Goal: Task Accomplishment & Management: Manage account settings

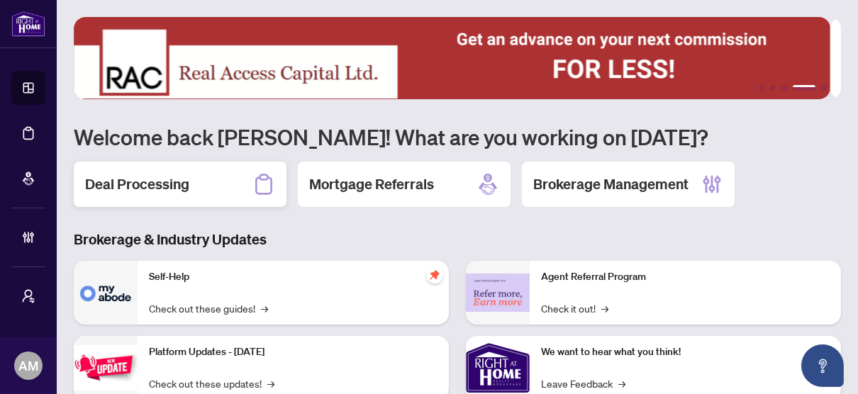
click at [128, 182] on h2 "Deal Processing" at bounding box center [137, 184] width 104 height 20
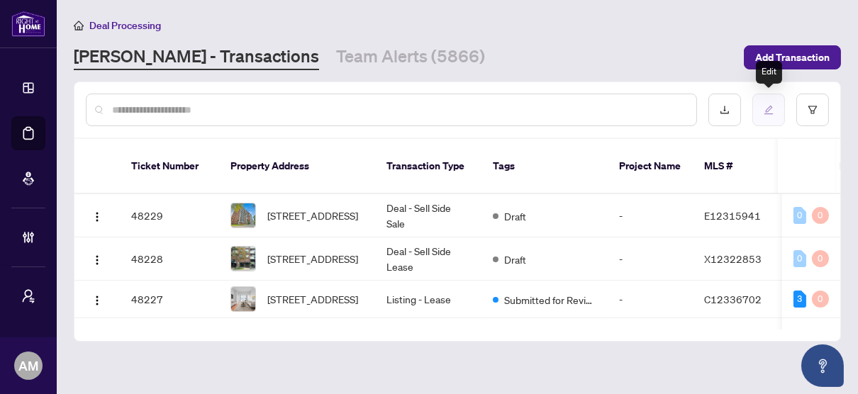
click at [766, 111] on icon "edit" at bounding box center [769, 110] width 9 height 9
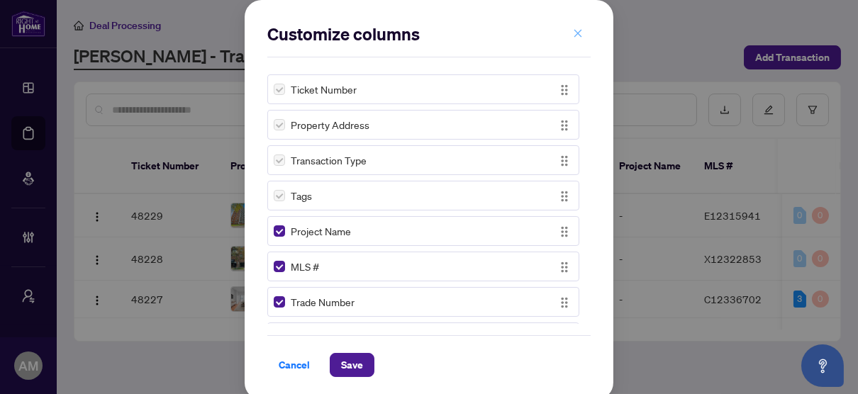
drag, startPoint x: 579, startPoint y: 30, endPoint x: 770, endPoint y: 64, distance: 193.1
click at [579, 30] on button "button" at bounding box center [578, 33] width 28 height 24
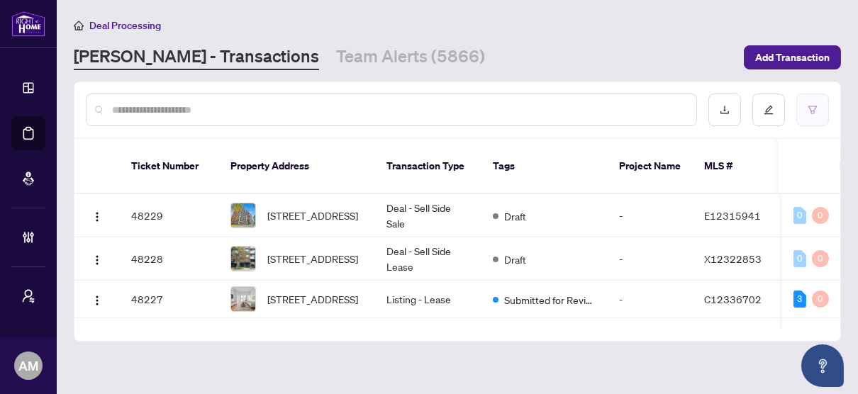
click at [818, 108] on icon "filter" at bounding box center [813, 110] width 10 height 10
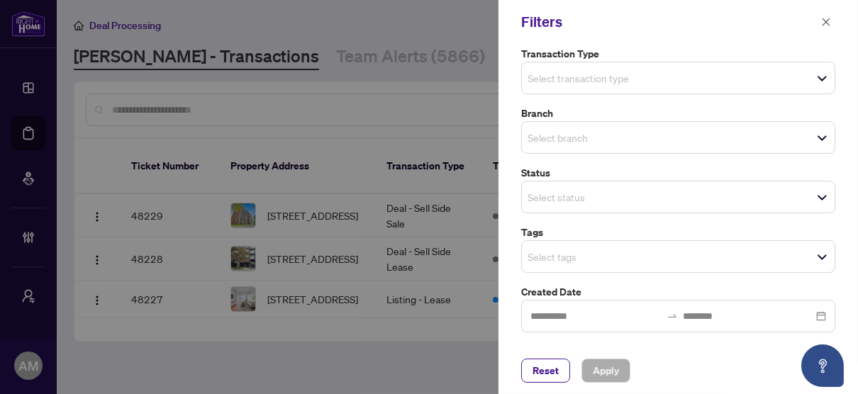
scroll to position [142, 0]
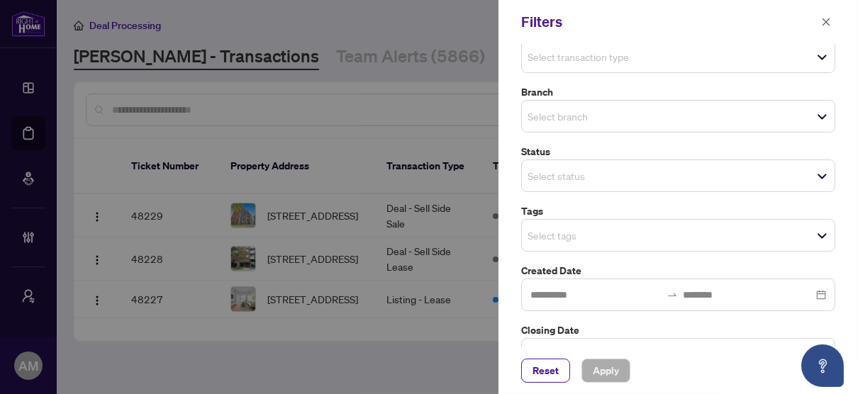
click at [671, 243] on div "Select tags" at bounding box center [678, 235] width 314 height 33
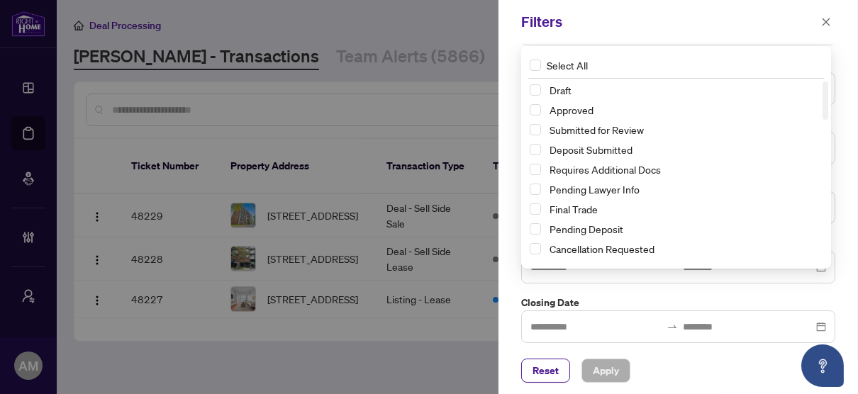
scroll to position [172, 0]
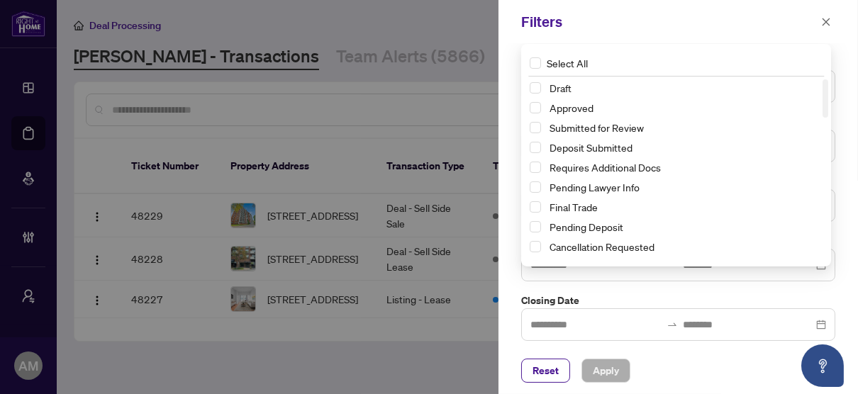
click at [705, 293] on label "Closing Date" at bounding box center [678, 301] width 314 height 16
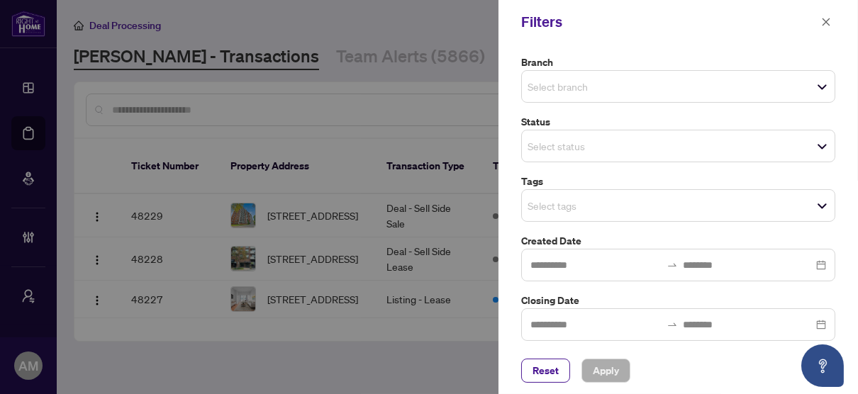
click at [659, 140] on div "Select status Select All 1 Draft New Submission - Processing Pending Pending In…" at bounding box center [678, 146] width 314 height 33
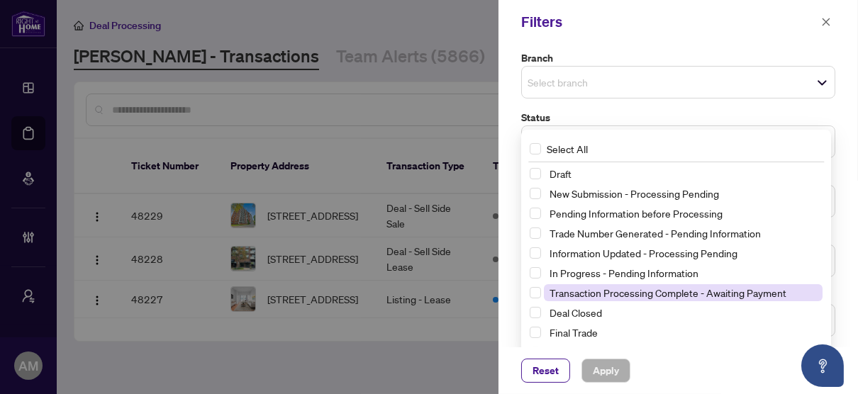
scroll to position [37, 0]
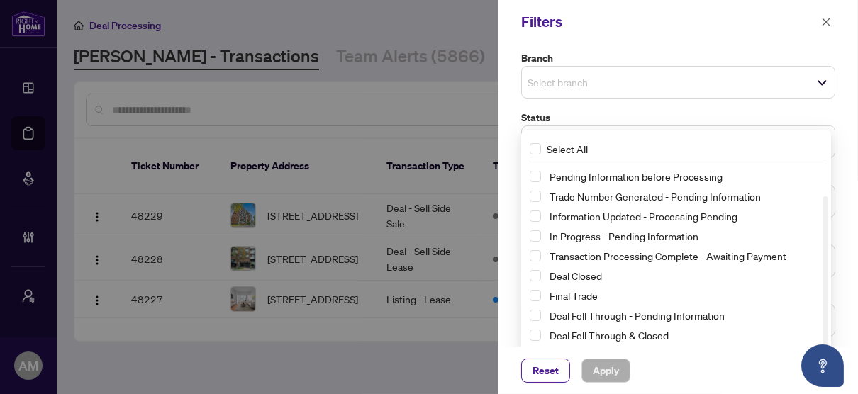
click at [631, 99] on div "Updates and Pending Documents to be validated Pending requirements Pending for …" at bounding box center [678, 107] width 323 height 457
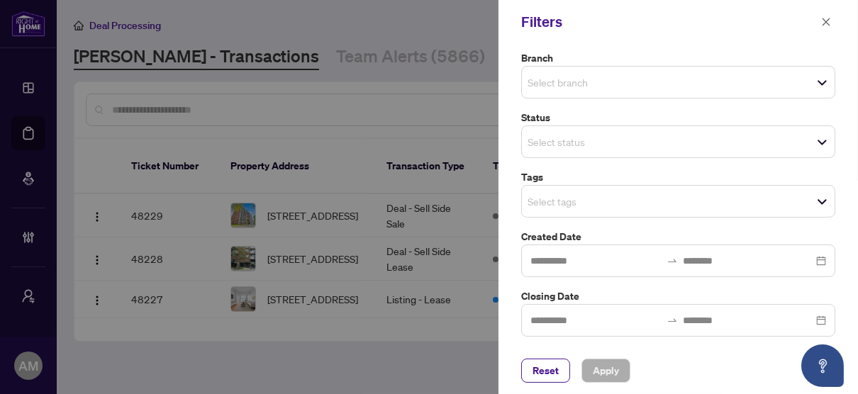
scroll to position [172, 0]
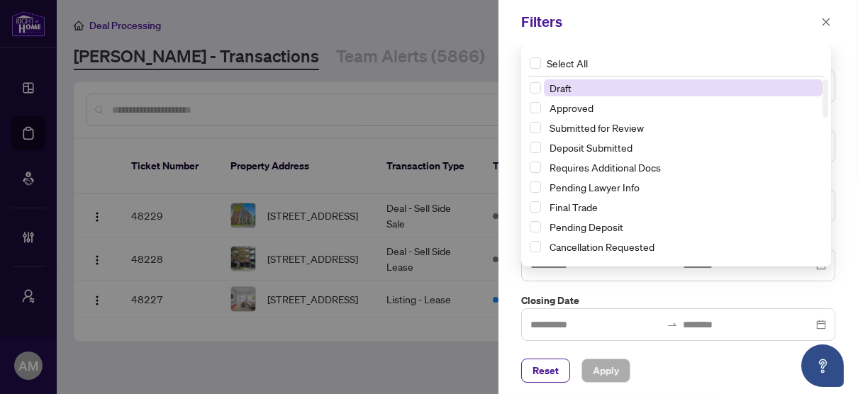
click at [714, 201] on div "Select tags Select All 1 Draft Approved Submitted for Review Deposit Submitted …" at bounding box center [678, 205] width 314 height 33
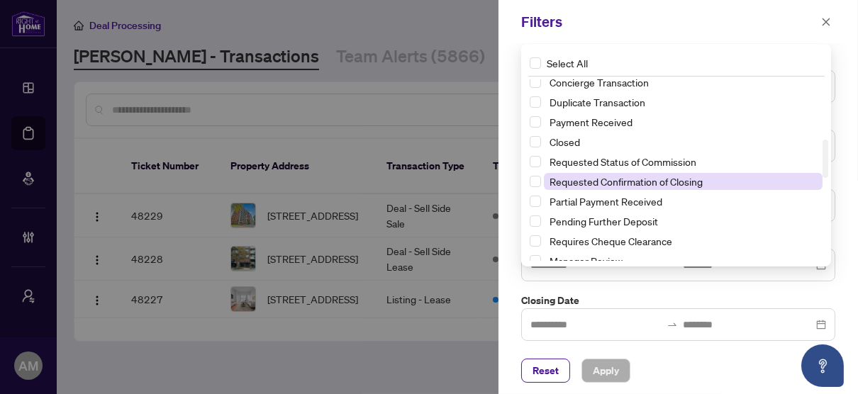
scroll to position [355, 0]
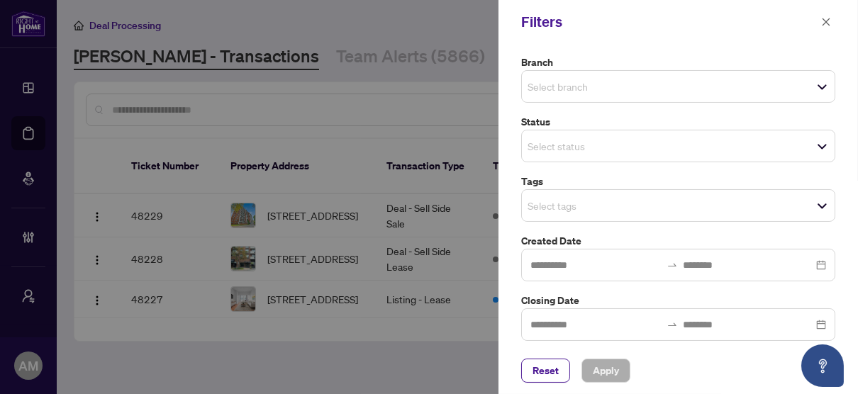
click at [633, 286] on div "Updates and Pending Documents to be validated Pending requirements Pending for …" at bounding box center [678, 112] width 323 height 457
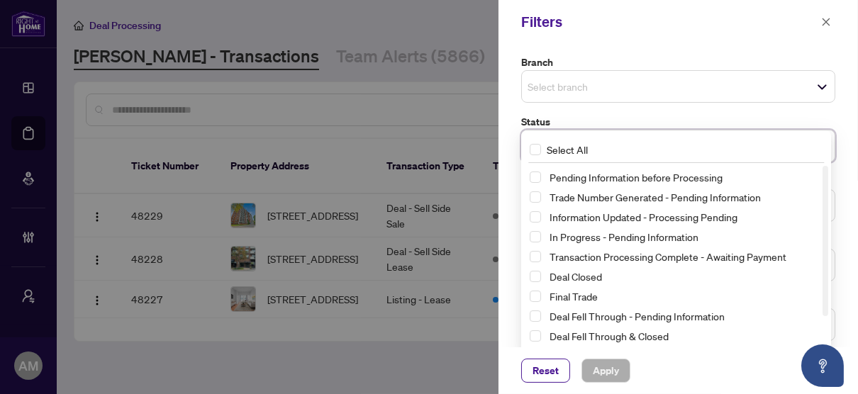
scroll to position [0, 0]
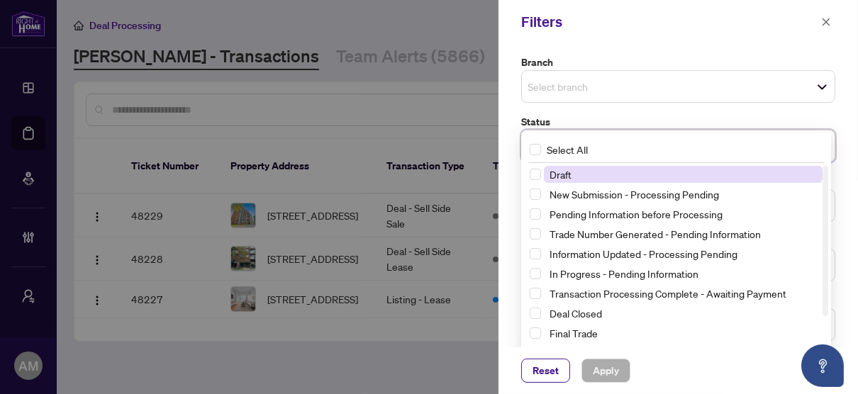
click at [576, 145] on div "Select status Select All 1 Draft New Submission - Processing Pending Pending In…" at bounding box center [678, 146] width 314 height 33
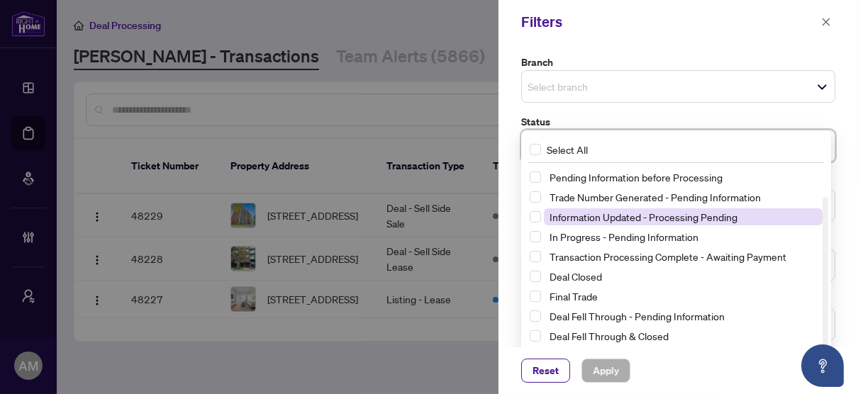
scroll to position [174, 0]
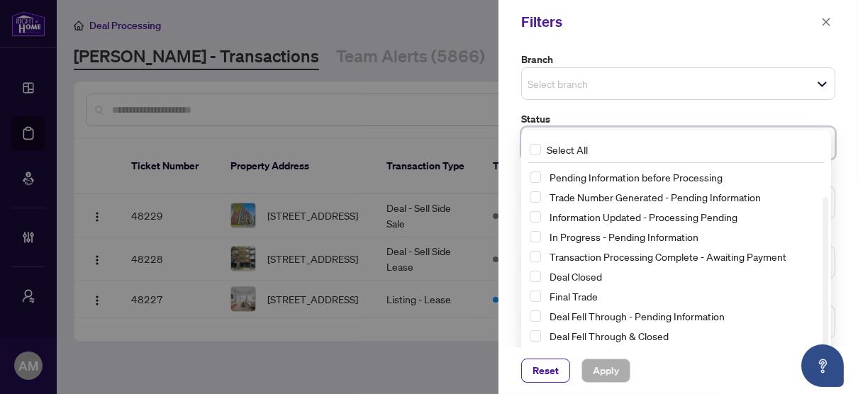
click at [645, 92] on div "Select branch" at bounding box center [678, 83] width 314 height 33
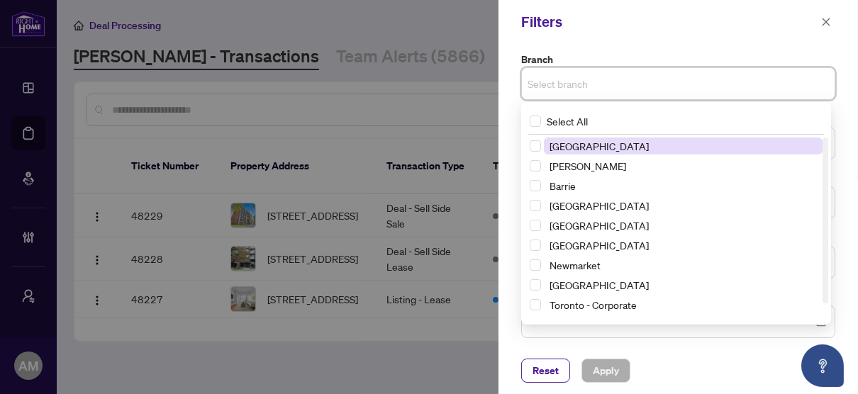
scroll to position [172, 0]
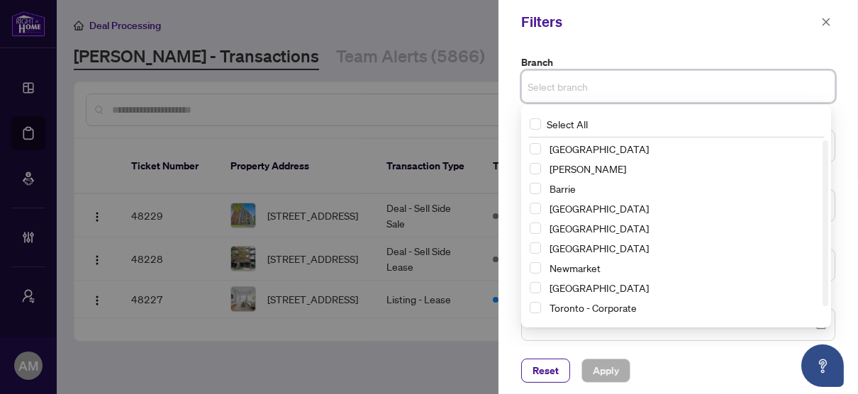
click at [692, 35] on div "Filters" at bounding box center [679, 22] width 360 height 44
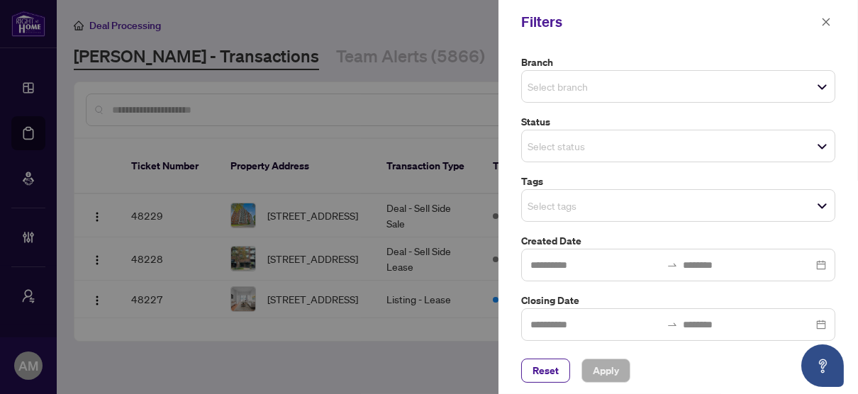
click at [594, 199] on div "Select tags Select All Closed Requested Status of Commission Requested Confirma…" at bounding box center [678, 205] width 314 height 33
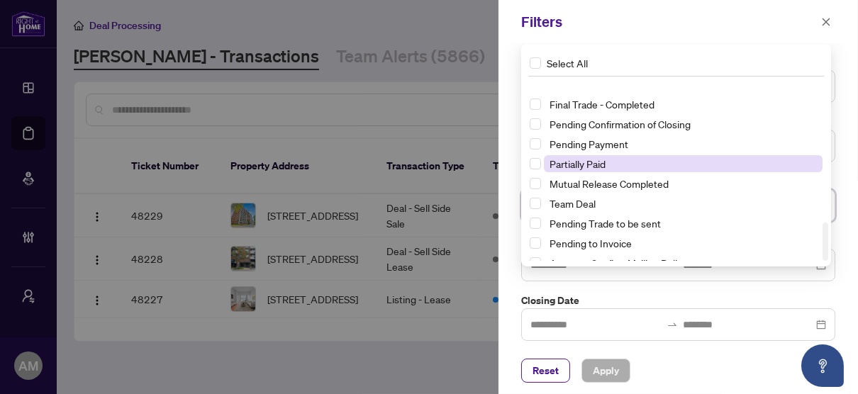
scroll to position [672, 0]
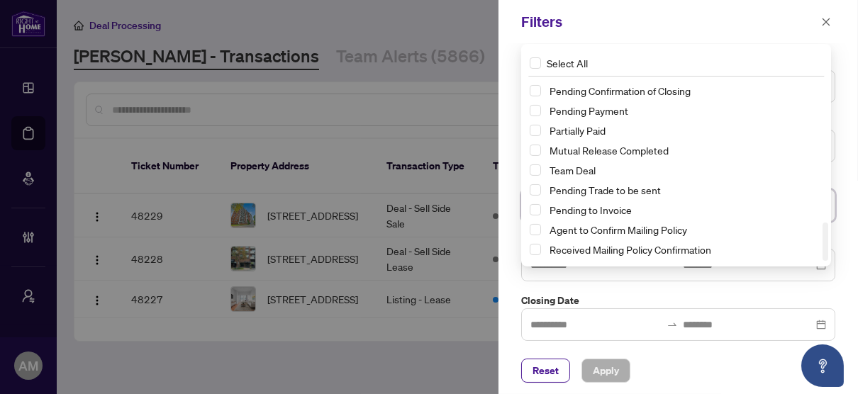
drag, startPoint x: 828, startPoint y: 234, endPoint x: 828, endPoint y: 248, distance: 14.2
click at [828, 248] on div at bounding box center [826, 242] width 6 height 38
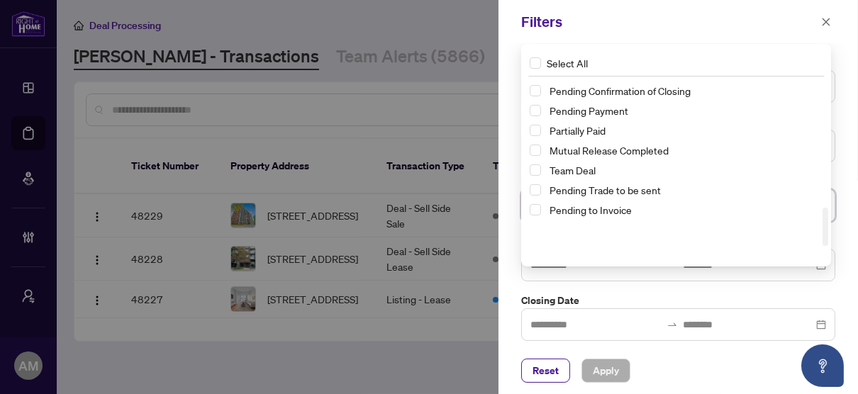
scroll to position [601, 0]
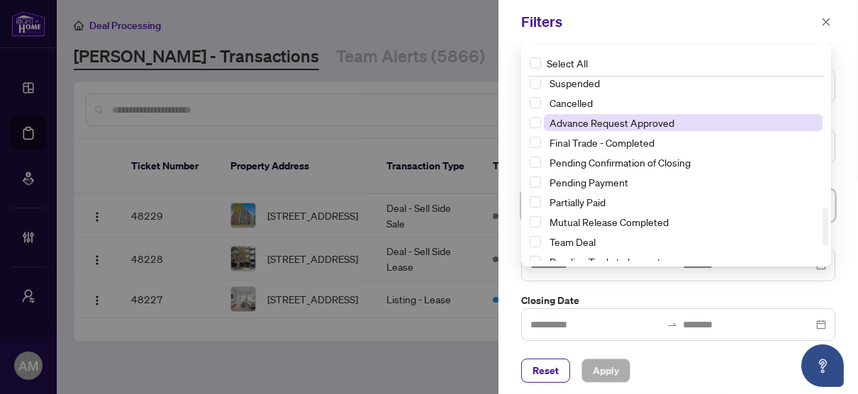
click at [636, 118] on span "Advance Request Approved" at bounding box center [612, 122] width 125 height 13
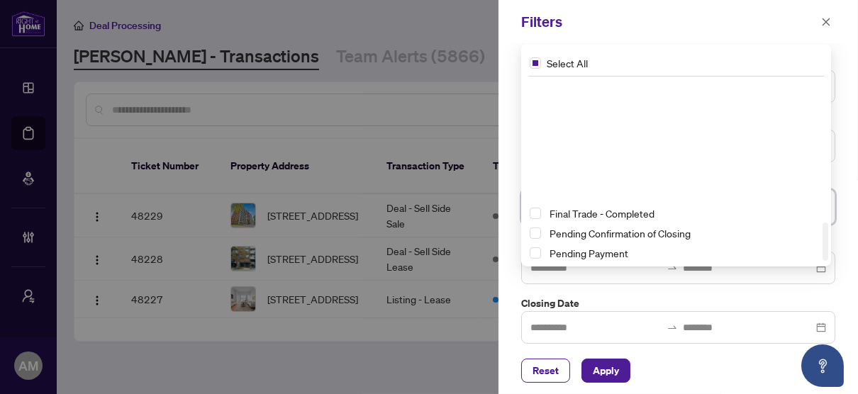
scroll to position [672, 0]
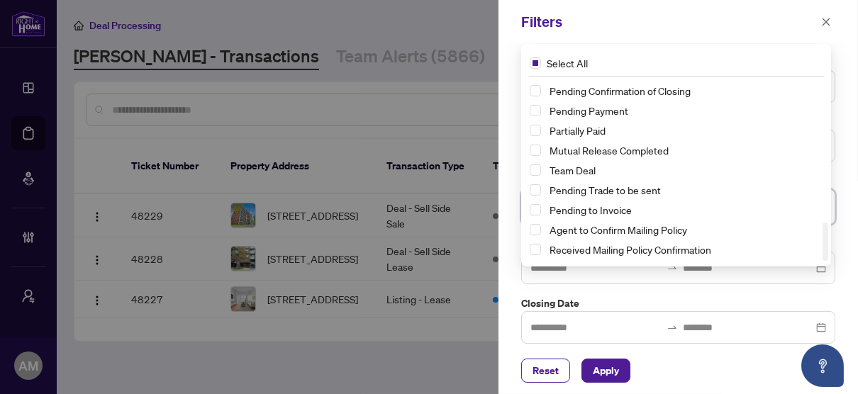
click at [728, 54] on div "Select All" at bounding box center [676, 63] width 304 height 27
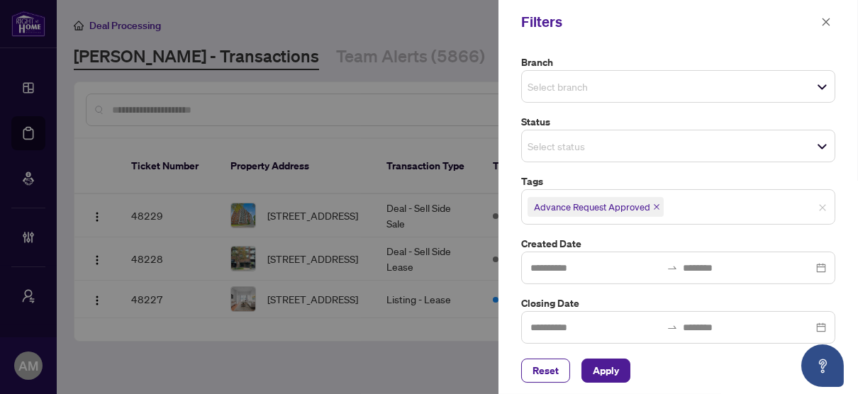
click at [655, 367] on div "Reset Apply" at bounding box center [678, 371] width 314 height 24
click at [601, 375] on span "Apply" at bounding box center [606, 371] width 26 height 23
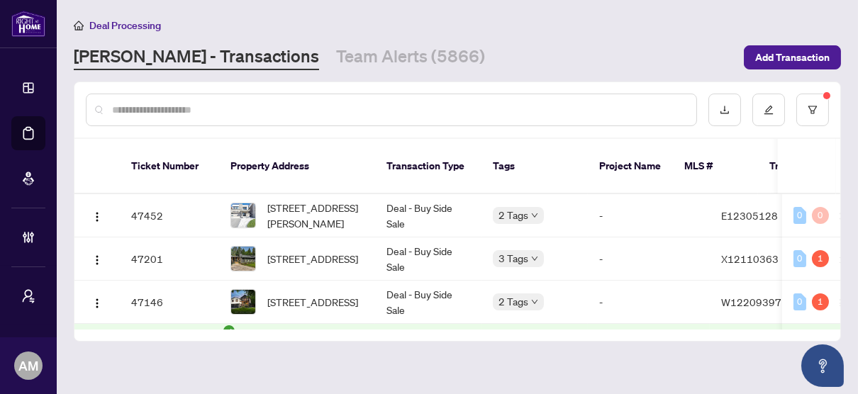
click at [384, 314] on div "Ticket Number Property Address Transaction Type Tags Project Name MLS # Trade N…" at bounding box center [457, 240] width 766 height 202
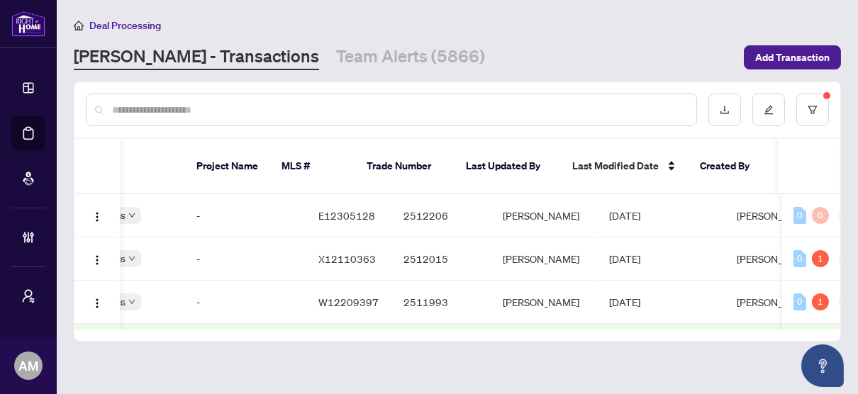
scroll to position [0, 0]
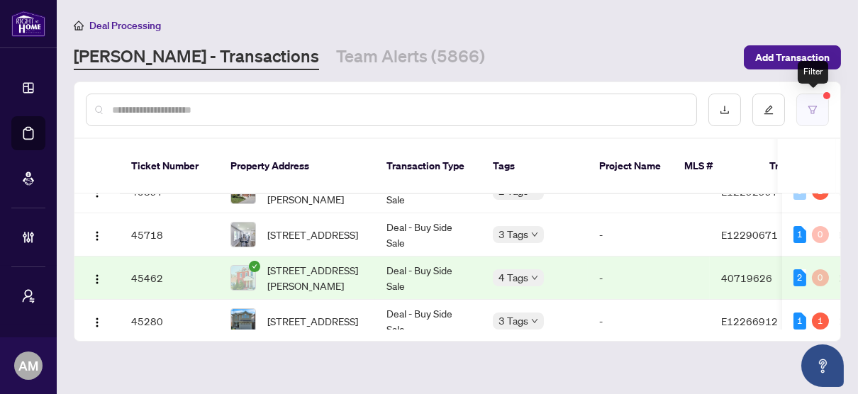
click at [814, 99] on button "button" at bounding box center [813, 110] width 33 height 33
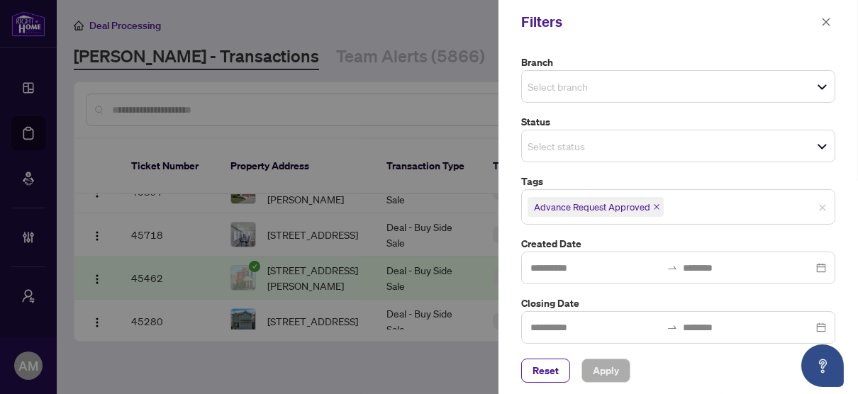
click at [655, 204] on icon "close" at bounding box center [657, 207] width 6 height 6
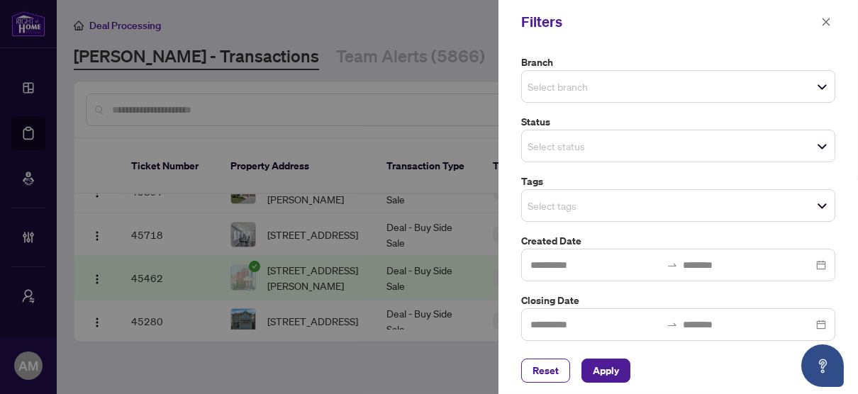
click at [822, 211] on div "Select tags" at bounding box center [678, 205] width 314 height 33
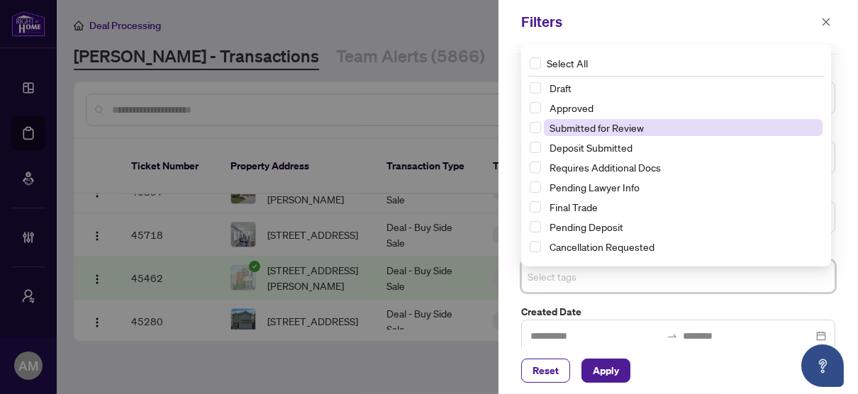
drag, startPoint x: 538, startPoint y: 121, endPoint x: 558, endPoint y: 119, distance: 20.0
click at [558, 119] on div "Submitted for Review" at bounding box center [676, 127] width 293 height 17
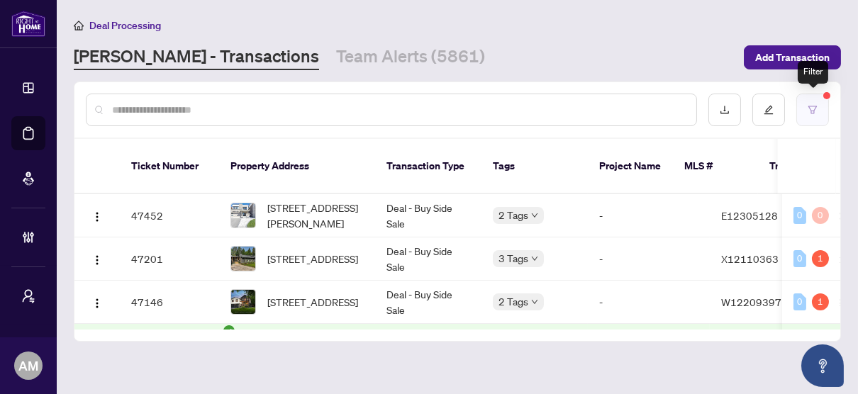
click at [817, 107] on icon "filter" at bounding box center [813, 110] width 10 height 10
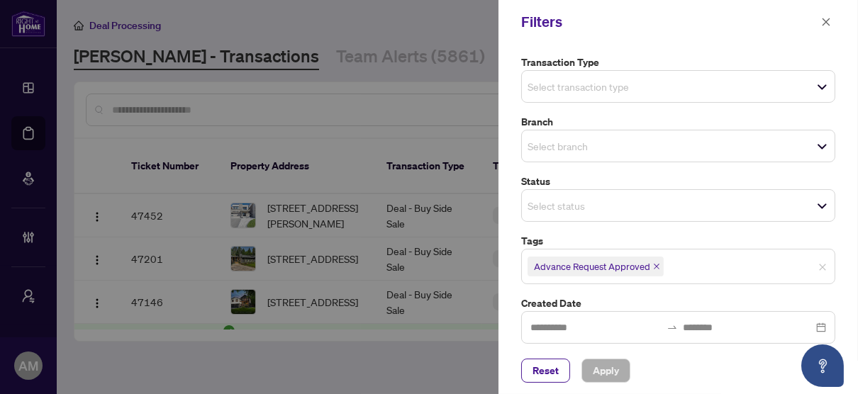
scroll to position [174, 0]
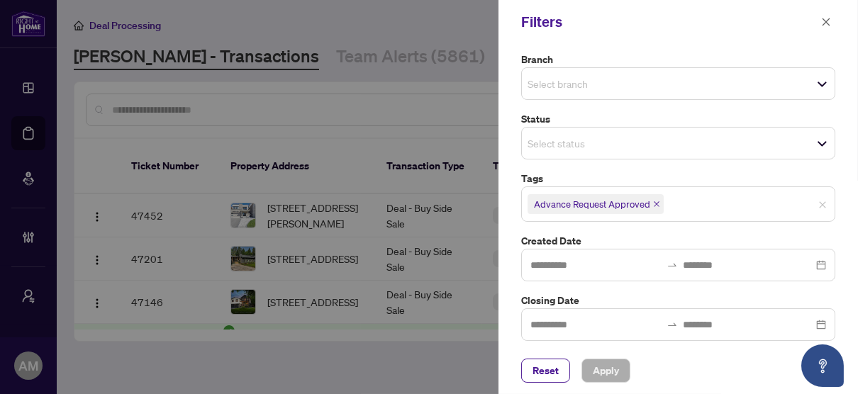
click at [653, 201] on icon "close" at bounding box center [656, 204] width 7 height 7
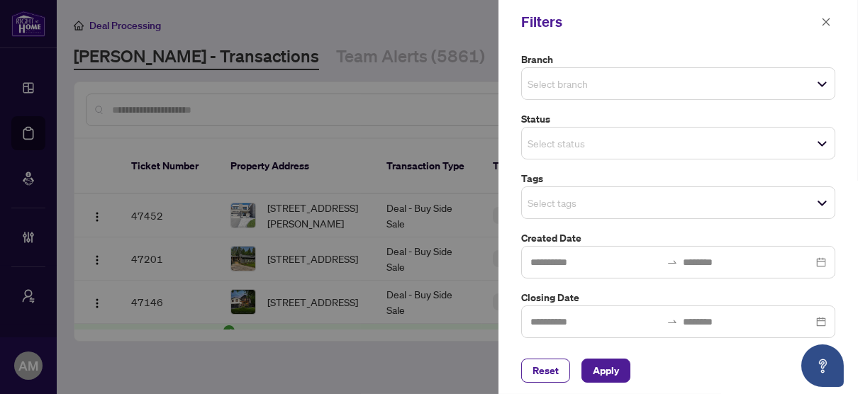
scroll to position [172, 0]
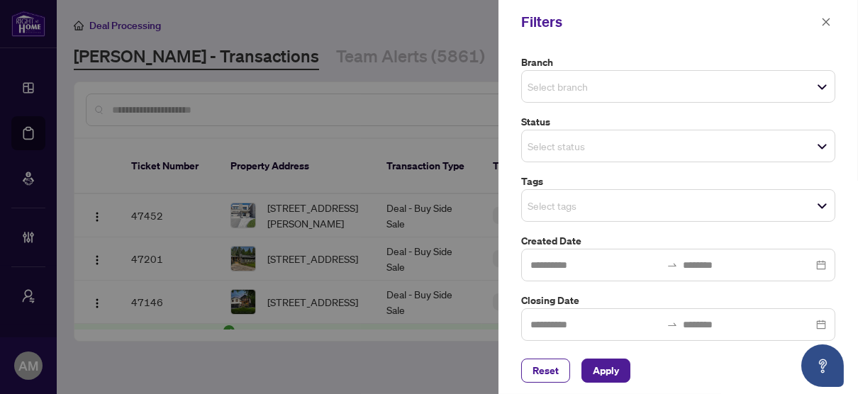
click at [814, 207] on div "Select tags" at bounding box center [678, 205] width 314 height 33
click at [287, 52] on div at bounding box center [429, 197] width 858 height 394
click at [826, 23] on icon "close" at bounding box center [826, 22] width 10 height 10
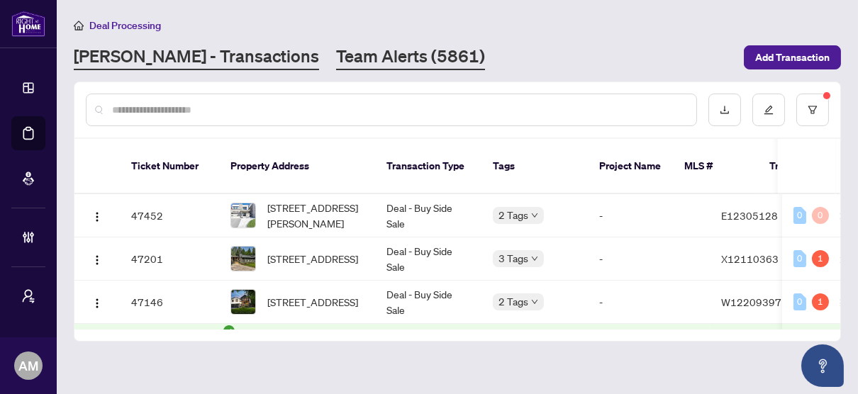
click at [342, 55] on link "Team Alerts (5861)" at bounding box center [410, 58] width 149 height 26
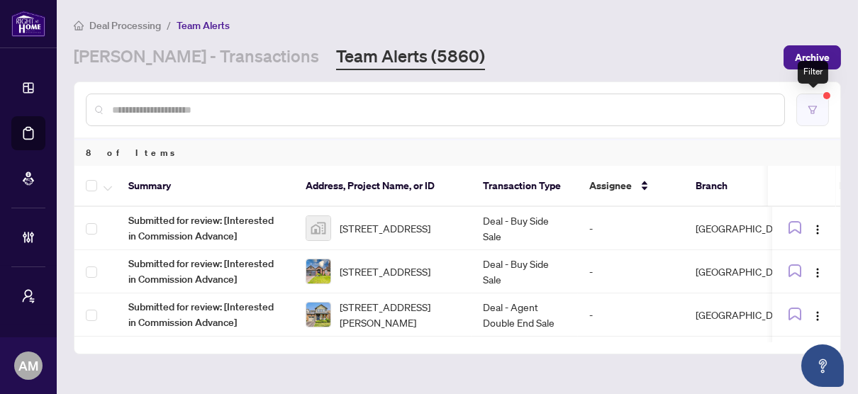
click at [817, 105] on icon "filter" at bounding box center [813, 110] width 10 height 10
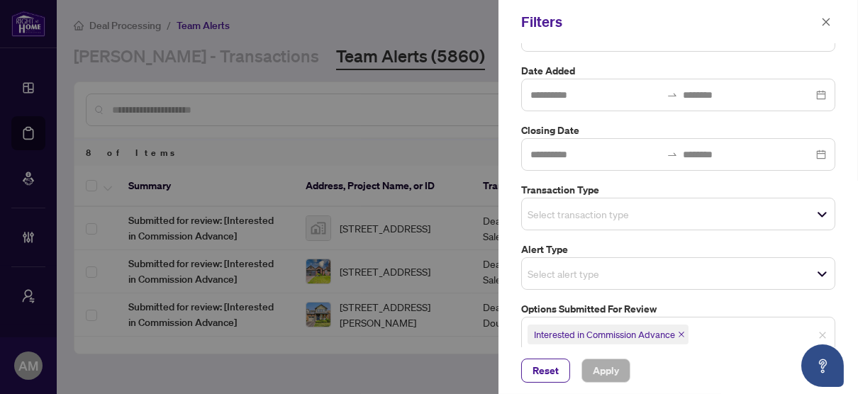
scroll to position [224, 0]
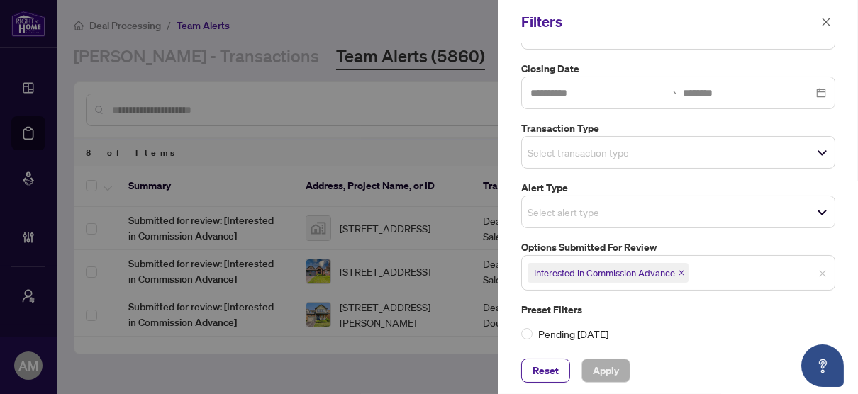
click at [338, 368] on div at bounding box center [429, 197] width 858 height 394
click at [820, 19] on button "button" at bounding box center [826, 21] width 18 height 17
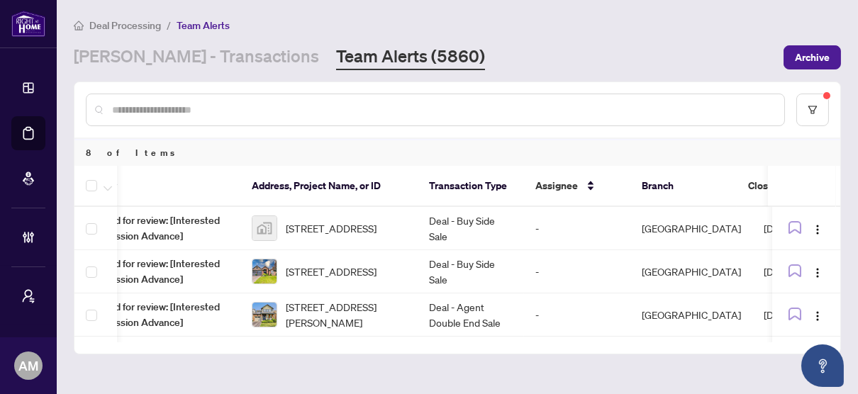
scroll to position [0, 0]
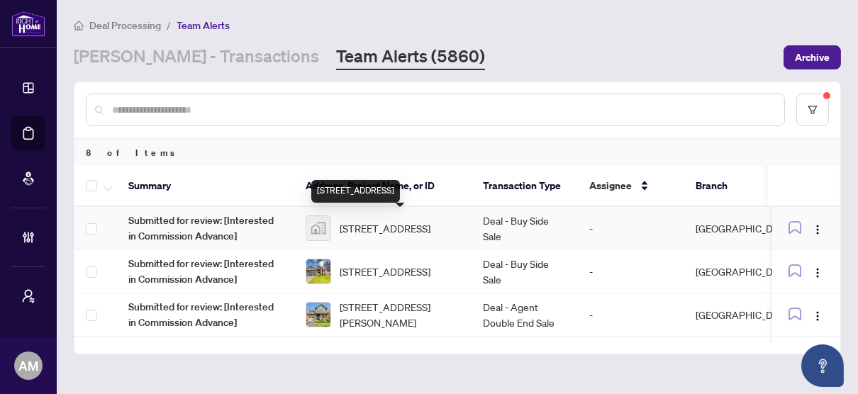
drag, startPoint x: 385, startPoint y: 235, endPoint x: 362, endPoint y: 231, distance: 23.8
click at [362, 231] on span "[STREET_ADDRESS]" at bounding box center [385, 229] width 91 height 16
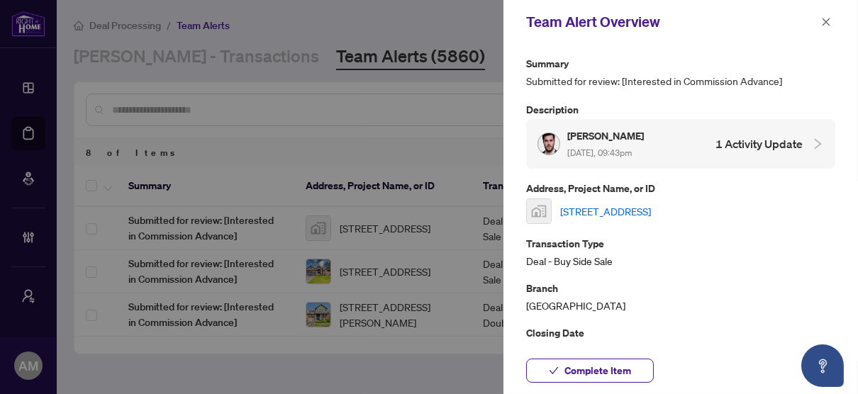
click at [343, 128] on div at bounding box center [429, 197] width 858 height 394
click at [279, 116] on div at bounding box center [429, 197] width 858 height 394
click at [822, 21] on icon "close" at bounding box center [826, 22] width 10 height 10
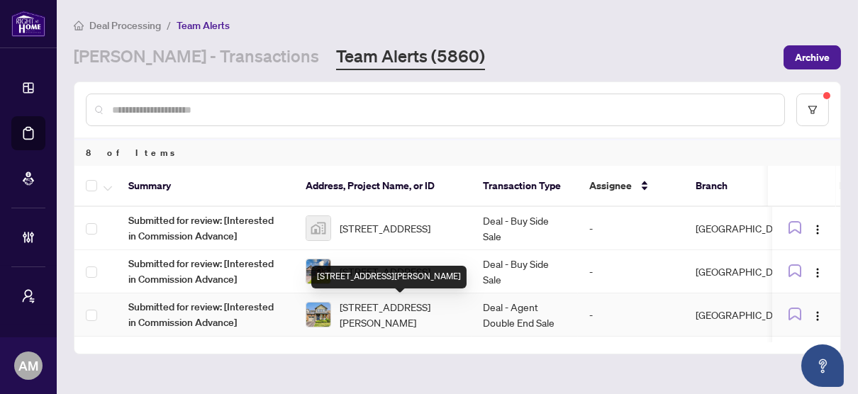
click at [416, 306] on span "[STREET_ADDRESS][PERSON_NAME]" at bounding box center [400, 314] width 121 height 31
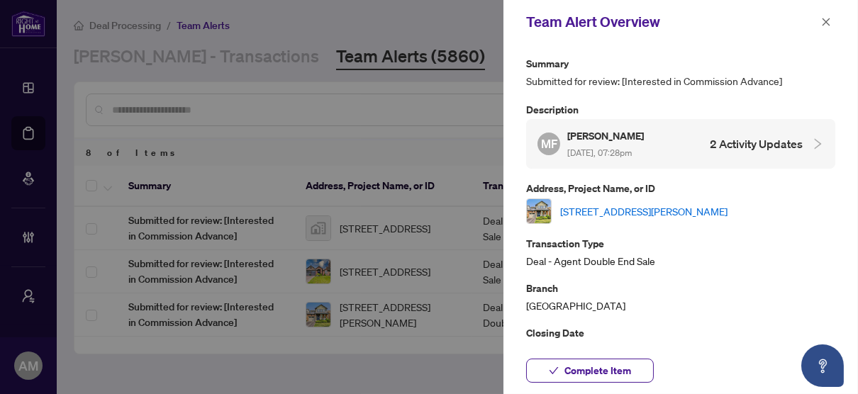
click at [659, 208] on link "[STREET_ADDRESS][PERSON_NAME]" at bounding box center [643, 212] width 167 height 16
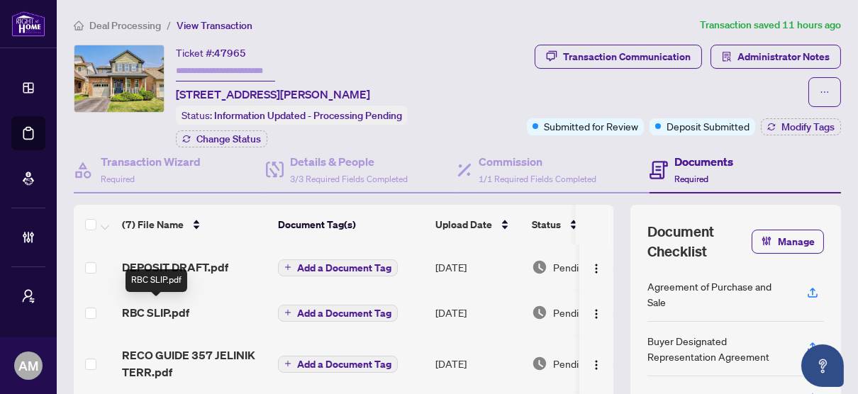
click at [152, 306] on span "RBC SLIP.pdf" at bounding box center [155, 312] width 67 height 17
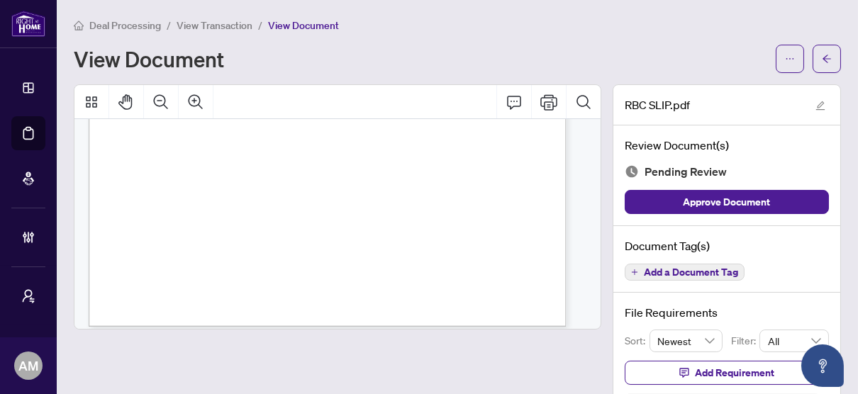
scroll to position [425, 0]
click at [822, 63] on span "button" at bounding box center [827, 59] width 10 height 23
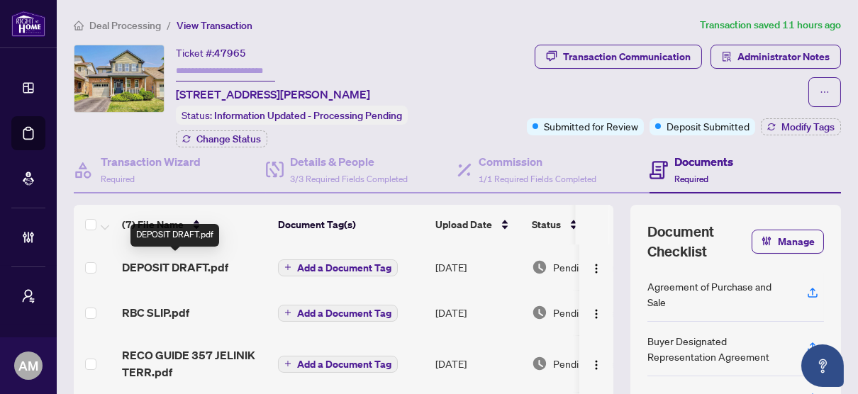
click at [157, 268] on span "DEPOSIT DRAFT.pdf" at bounding box center [175, 267] width 106 height 17
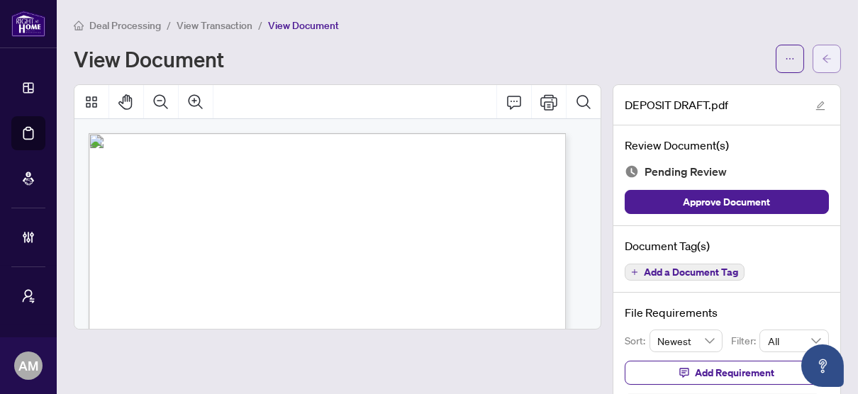
click at [822, 62] on icon "arrow-left" at bounding box center [827, 59] width 10 height 10
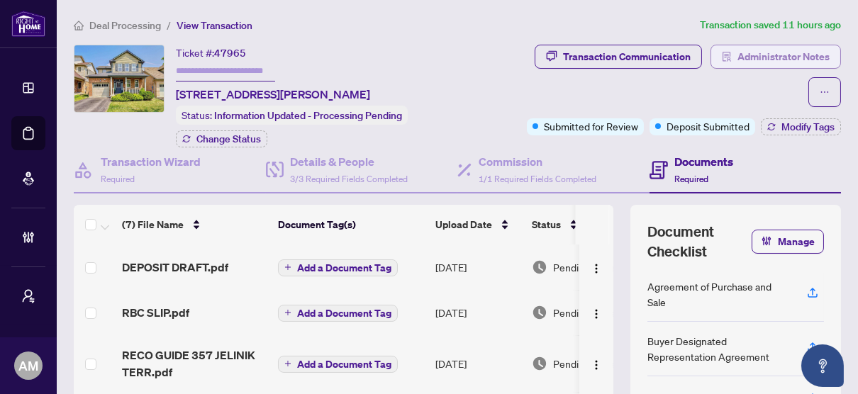
click at [750, 60] on span "Administrator Notes" at bounding box center [784, 56] width 92 height 23
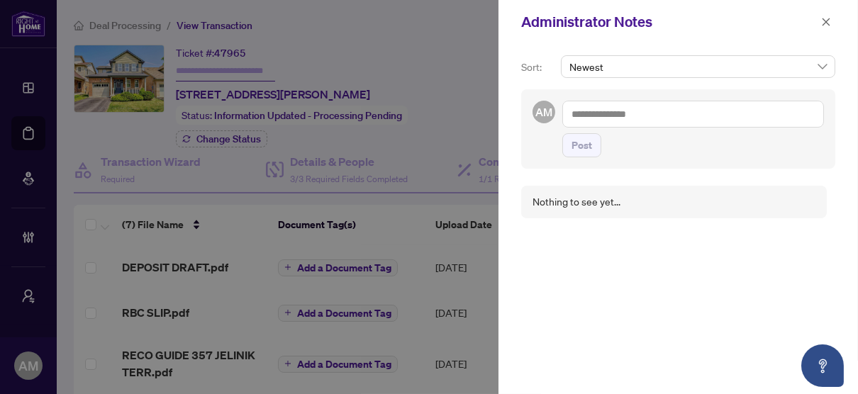
click at [585, 200] on div "Nothing to see yet..." at bounding box center [577, 202] width 88 height 16
click at [580, 206] on div "Nothing to see yet..." at bounding box center [577, 202] width 88 height 16
click at [584, 116] on textarea at bounding box center [693, 114] width 262 height 27
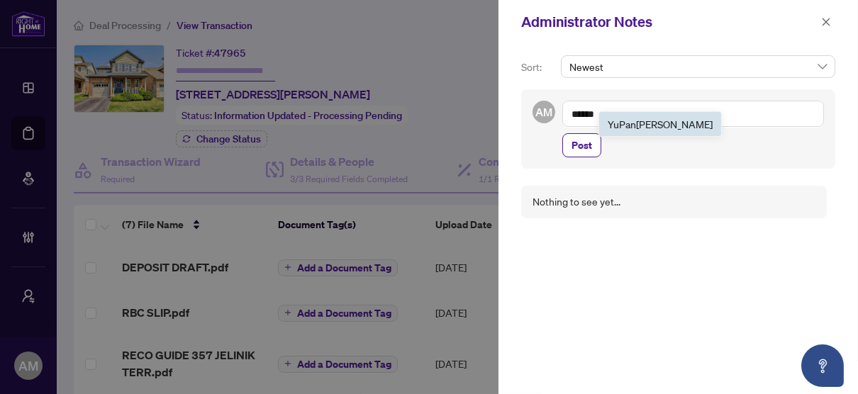
click at [640, 127] on span "YuPan Wang" at bounding box center [660, 124] width 105 height 13
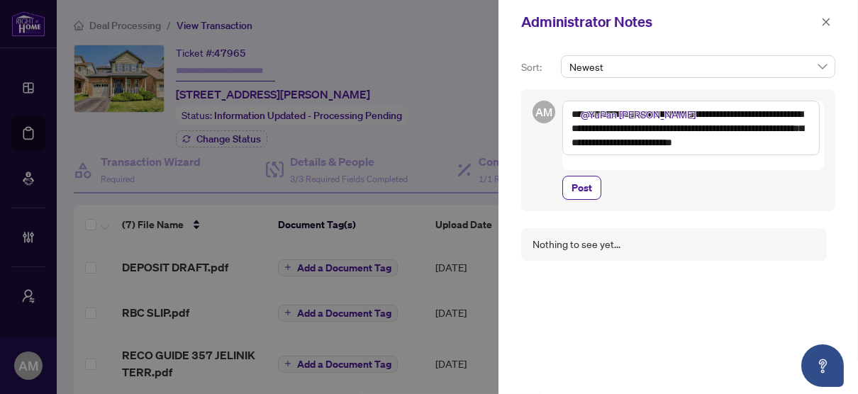
drag, startPoint x: 816, startPoint y: 143, endPoint x: 543, endPoint y: 103, distance: 276.0
click at [543, 103] on div "**********" at bounding box center [678, 150] width 314 height 122
type textarea "**********"
click at [587, 177] on span "Post" at bounding box center [582, 188] width 21 height 23
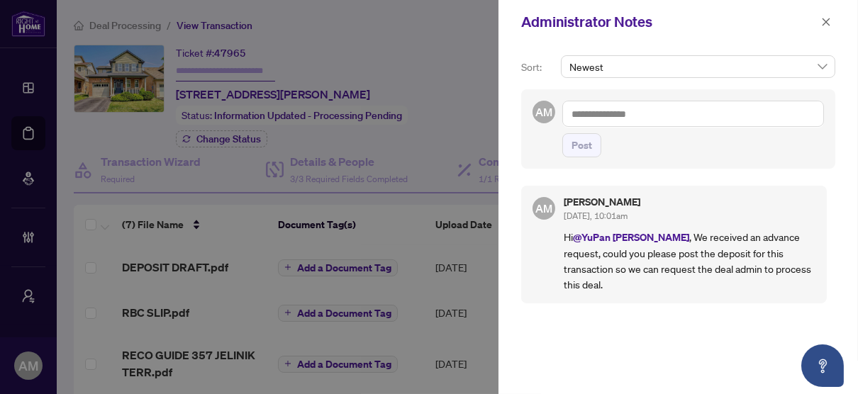
click at [351, 52] on div at bounding box center [429, 197] width 858 height 394
click at [640, 107] on textarea at bounding box center [693, 114] width 262 height 26
type textarea "*"
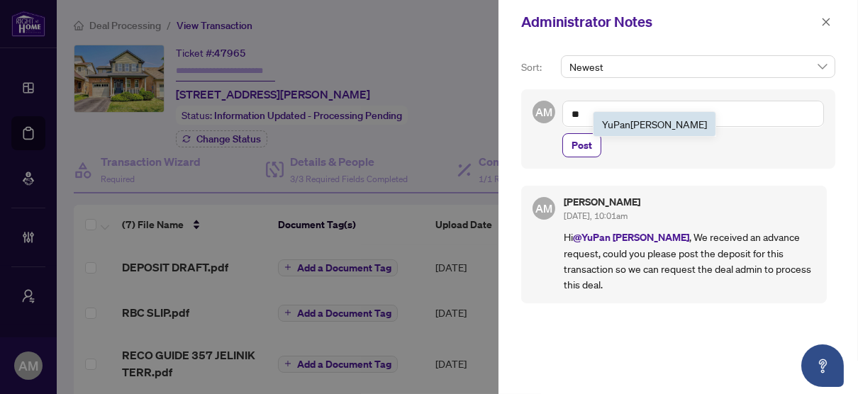
type textarea "*"
type textarea "*********"
click at [585, 111] on textarea "*********" at bounding box center [693, 114] width 262 height 26
drag, startPoint x: 638, startPoint y: 112, endPoint x: 508, endPoint y: 112, distance: 130.5
click at [508, 112] on div "Sort: Newest AM @a dvances ********* Post AM Aurie Milczarek Aug/12/2025, 10:01…" at bounding box center [679, 219] width 360 height 350
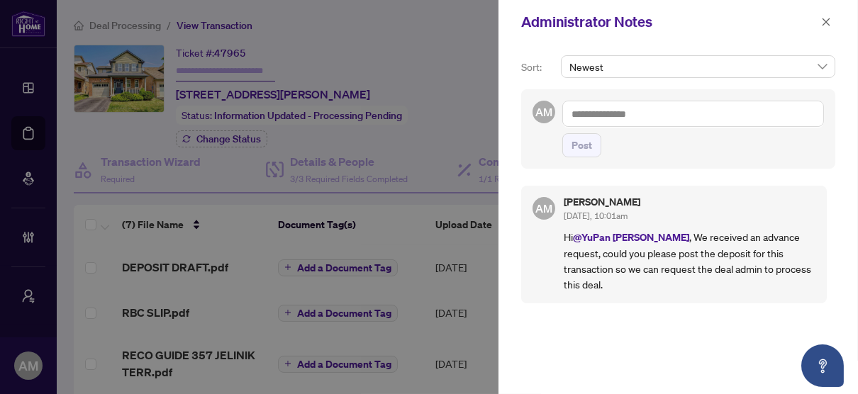
type textarea "*"
click at [819, 23] on button "button" at bounding box center [826, 21] width 18 height 17
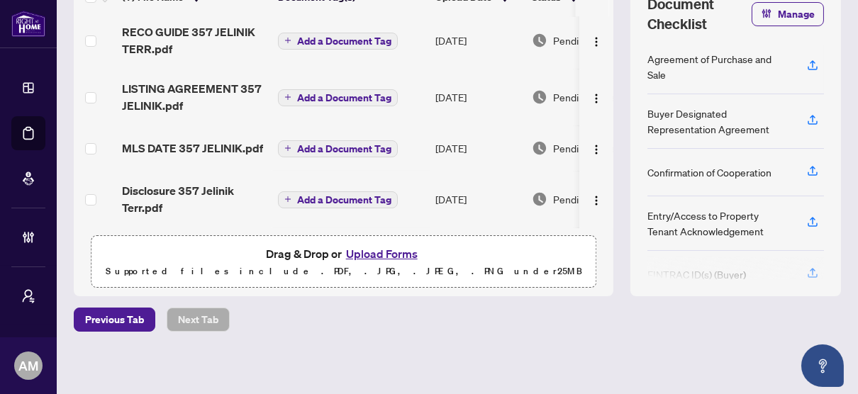
scroll to position [156, 0]
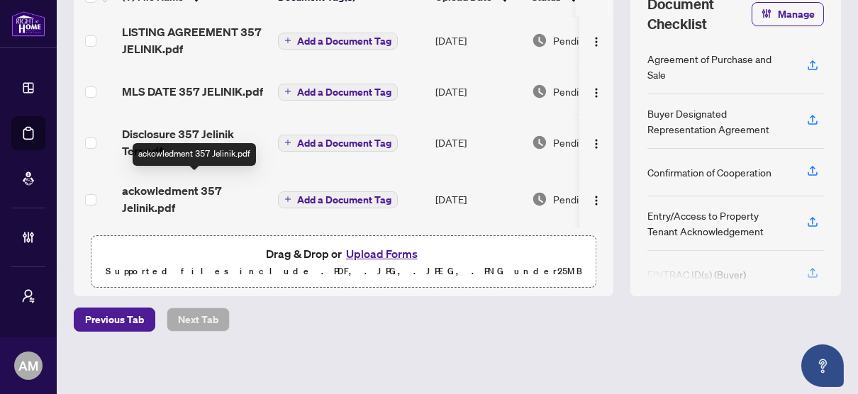
click at [143, 185] on span "ackowledment 357 Jelinik.pdf" at bounding box center [194, 199] width 145 height 34
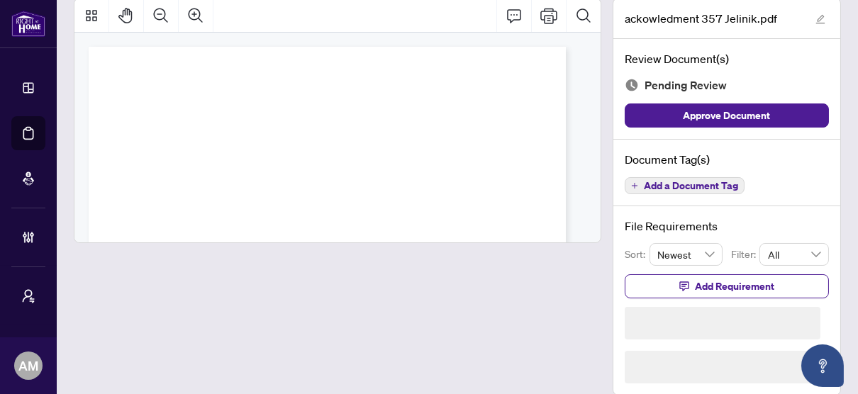
scroll to position [57, 0]
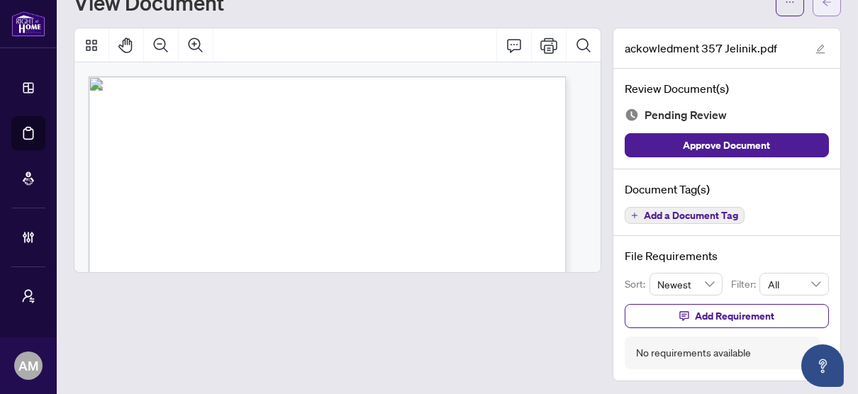
click at [816, 13] on button "button" at bounding box center [827, 2] width 28 height 28
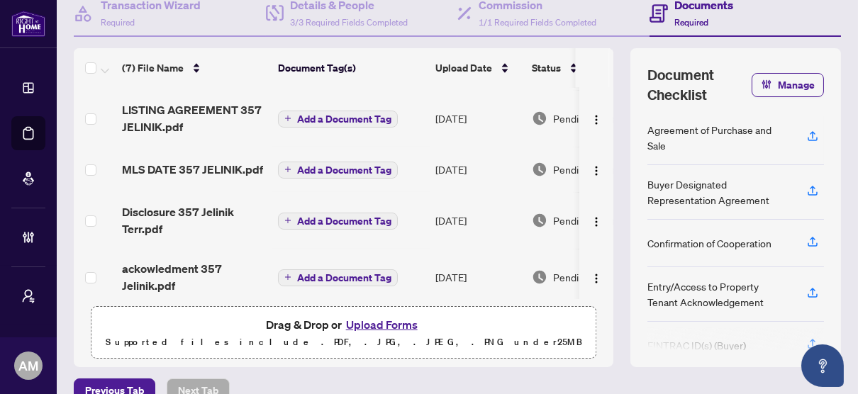
scroll to position [156, 0]
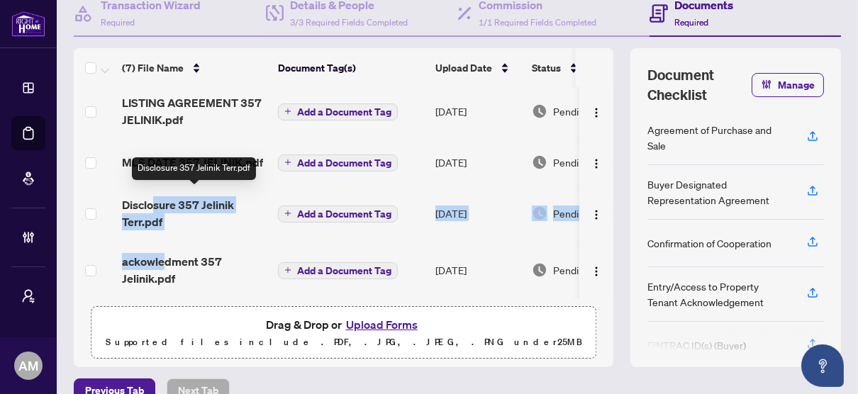
drag, startPoint x: 167, startPoint y: 253, endPoint x: 155, endPoint y: 196, distance: 58.0
click at [155, 196] on tbody "DEPOSIT DRAFT.pdf Add a Document Tag Aug/11/2025 Pending Review Maria Florez RB…" at bounding box center [431, 116] width 714 height 363
click at [155, 196] on span "Disclosure 357 Jelinik Terr.pdf" at bounding box center [194, 213] width 145 height 34
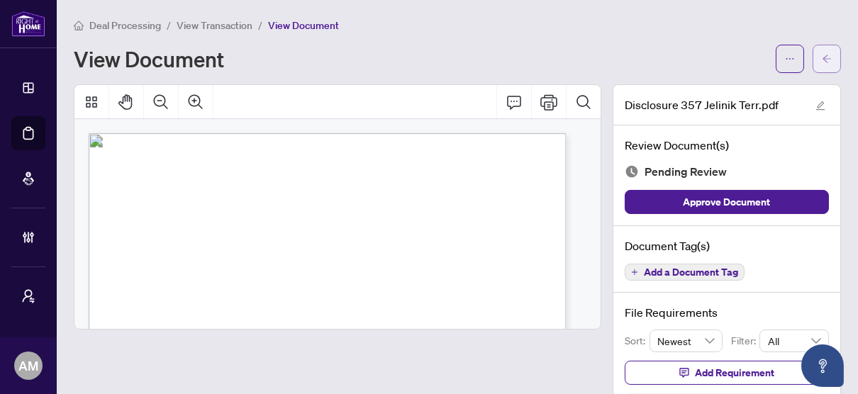
click at [822, 61] on icon "arrow-left" at bounding box center [827, 59] width 10 height 10
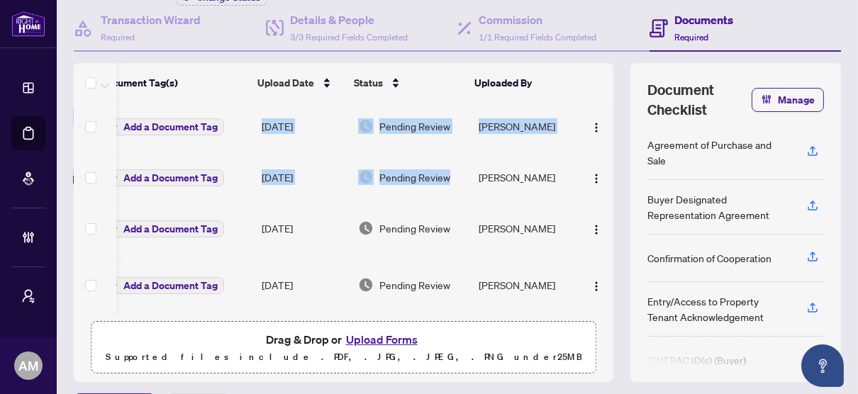
drag, startPoint x: 433, startPoint y: 306, endPoint x: 423, endPoint y: 309, distance: 10.3
click at [423, 309] on div "DEPOSIT DRAFT.pdf Add a Document Tag Aug/11/2025 Pending Review Maria Florez RB…" at bounding box center [344, 208] width 540 height 211
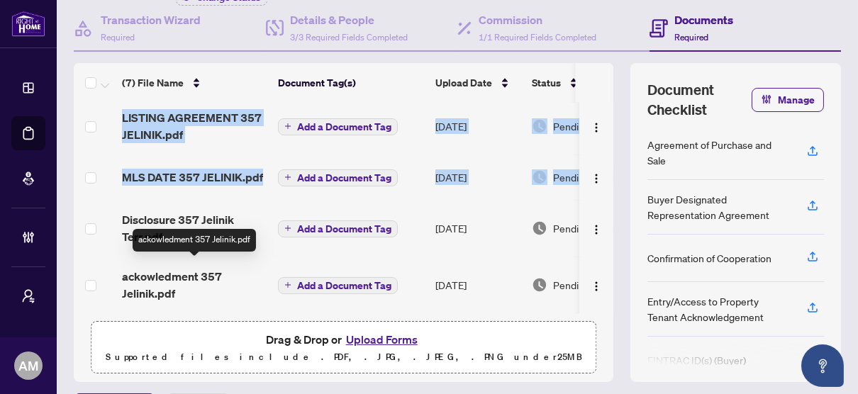
click at [160, 268] on span "ackowledment 357 Jelinik.pdf" at bounding box center [194, 285] width 145 height 34
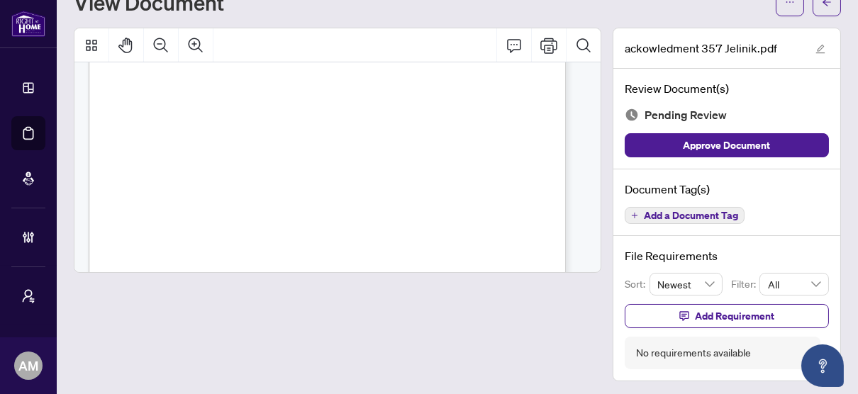
drag, startPoint x: 150, startPoint y: 104, endPoint x: 226, endPoint y: 103, distance: 76.6
click at [226, 104] on span "Keval Dhruv Raja" at bounding box center [238, 108] width 177 height 9
drag, startPoint x: 153, startPoint y: 125, endPoint x: 247, endPoint y: 125, distance: 93.6
click at [226, 125] on span "Felipe Angarita" at bounding box center [189, 129] width 73 height 9
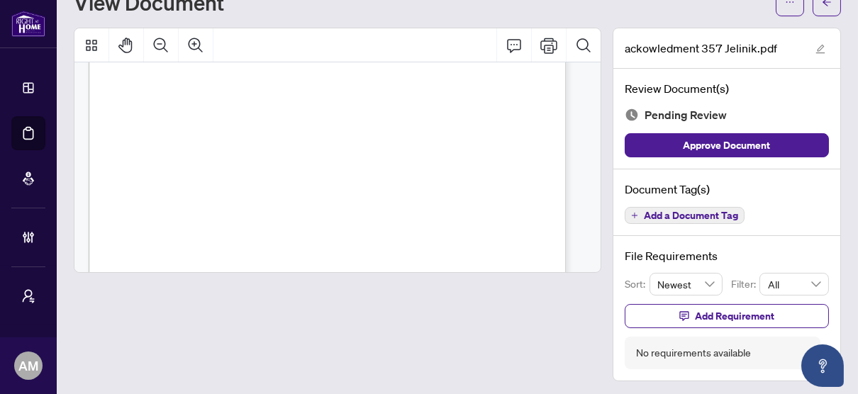
drag, startPoint x: 131, startPoint y: 126, endPoint x: 481, endPoint y: 152, distance: 350.7
click at [481, 152] on div "Form 100 Revised 2024 Page 5 of 7 The trademarks REALTOR®, REALTORS®, MLS®, Mul…" at bounding box center [352, 186] width 526 height 680
click at [374, 154] on span "(Salesperson/Broker/Broker of Record Name)" at bounding box center [324, 157] width 100 height 6
click at [317, 119] on div "Form 100 Revised 2024 Page 5 of 7 The trademarks REALTOR®, REALTORS®, MLS®, Mul…" at bounding box center [352, 186] width 526 height 680
drag, startPoint x: 136, startPoint y: 147, endPoint x: 267, endPoint y: 143, distance: 130.6
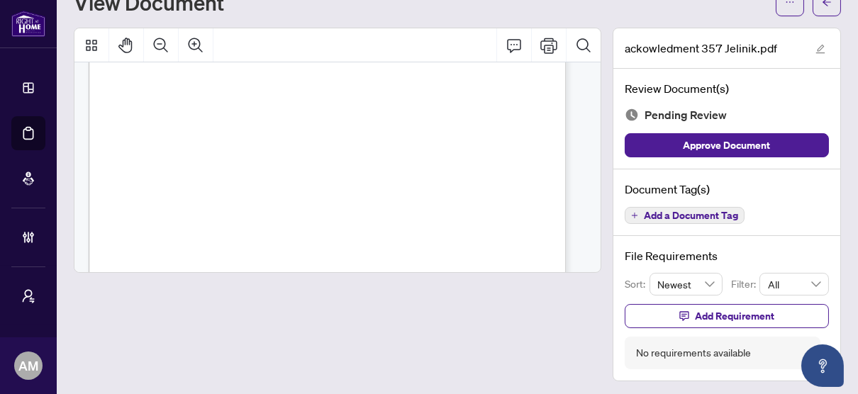
click at [207, 143] on span "Maria Constanza Florez" at bounding box center [170, 147] width 74 height 9
drag, startPoint x: 131, startPoint y: 176, endPoint x: 235, endPoint y: 174, distance: 104.3
click at [494, 338] on div at bounding box center [338, 205] width 528 height 354
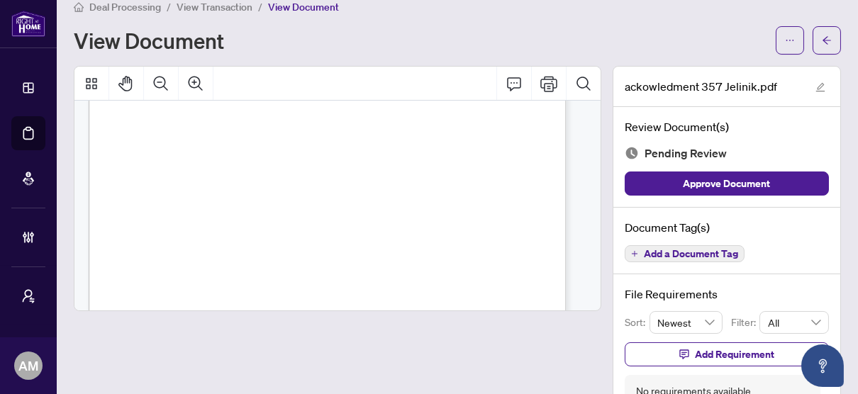
scroll to position [0, 0]
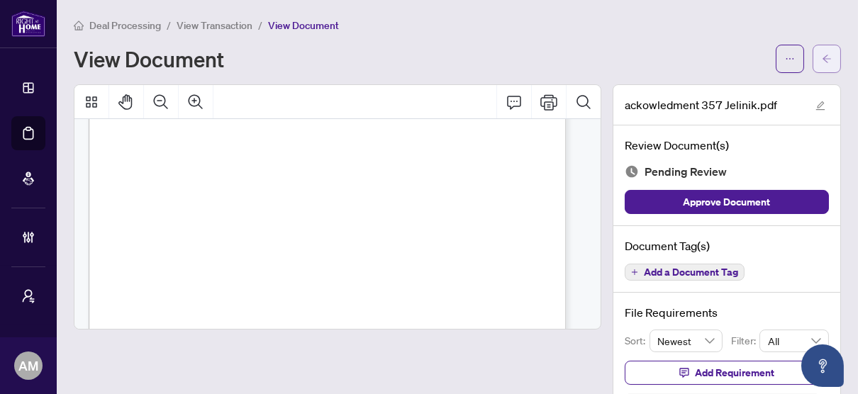
click at [822, 59] on icon "arrow-left" at bounding box center [827, 59] width 10 height 10
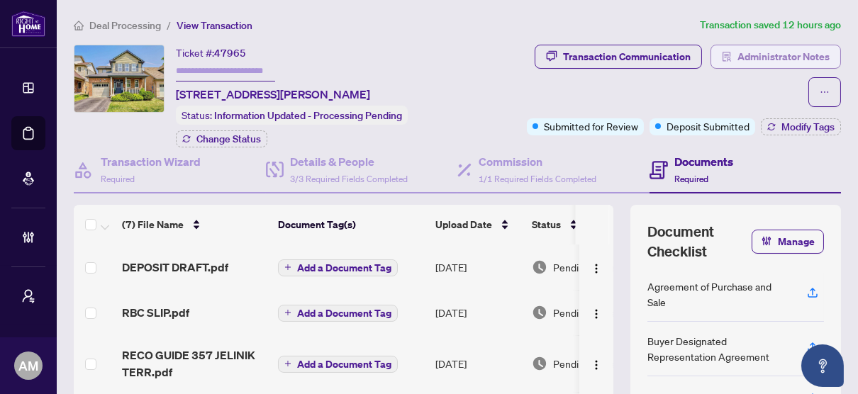
click at [769, 55] on span "Administrator Notes" at bounding box center [784, 56] width 92 height 23
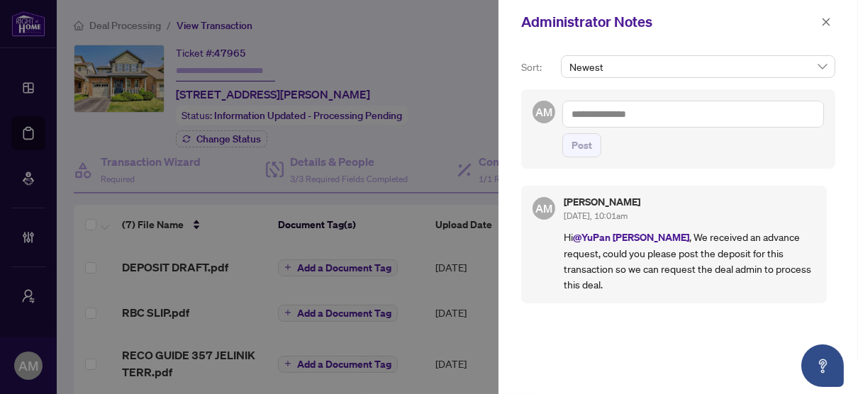
click at [789, 270] on p "Hi @YuPan Wang , We received an advance request, could you please post the depo…" at bounding box center [690, 260] width 252 height 63
click at [606, 116] on textarea at bounding box center [693, 114] width 262 height 27
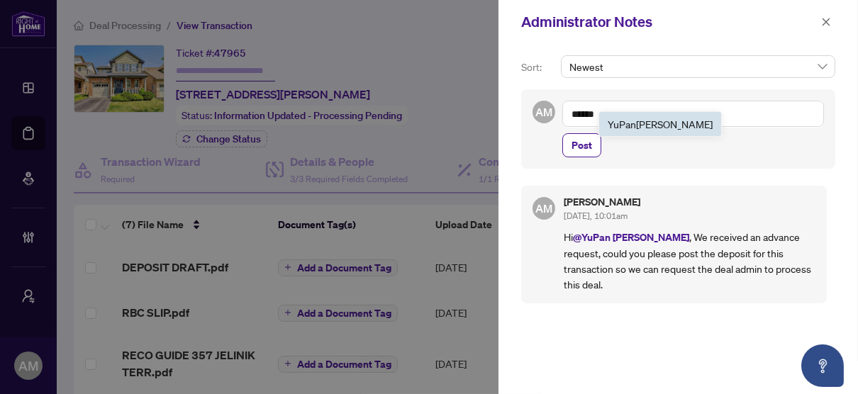
click at [633, 125] on b "YuPan" at bounding box center [622, 124] width 28 height 13
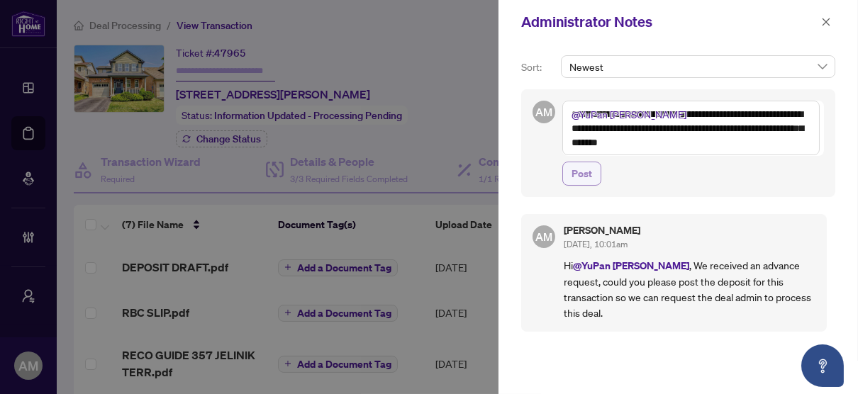
type textarea "**********"
click at [570, 166] on button "Post" at bounding box center [581, 174] width 39 height 24
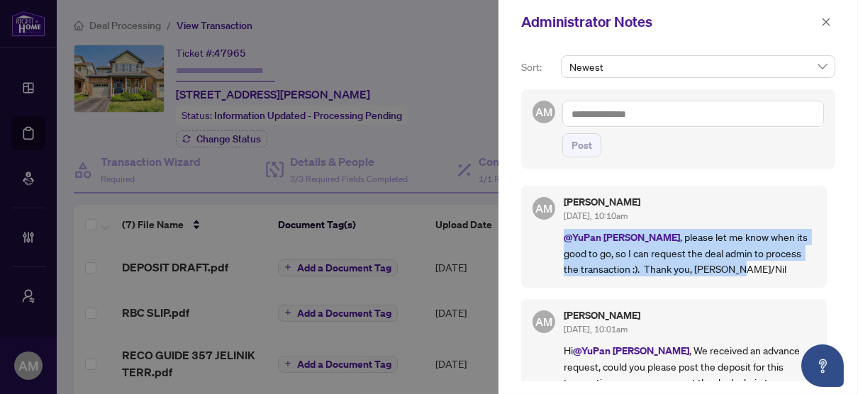
drag, startPoint x: 721, startPoint y: 271, endPoint x: 545, endPoint y: 242, distance: 178.3
click at [545, 242] on div "AM Aurie Milczarek Aug/12/2025, 10:10am @YuPan Wang , please let me know when i…" at bounding box center [674, 237] width 306 height 102
copy p "@YuPan Wang , please let me know when its good to go, so I can request the deal…"
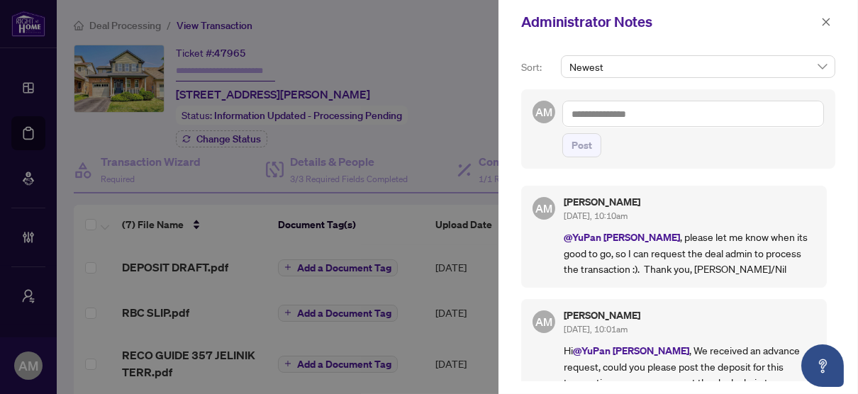
click at [340, 23] on div at bounding box center [429, 197] width 858 height 394
click at [826, 23] on icon "close" at bounding box center [826, 22] width 10 height 10
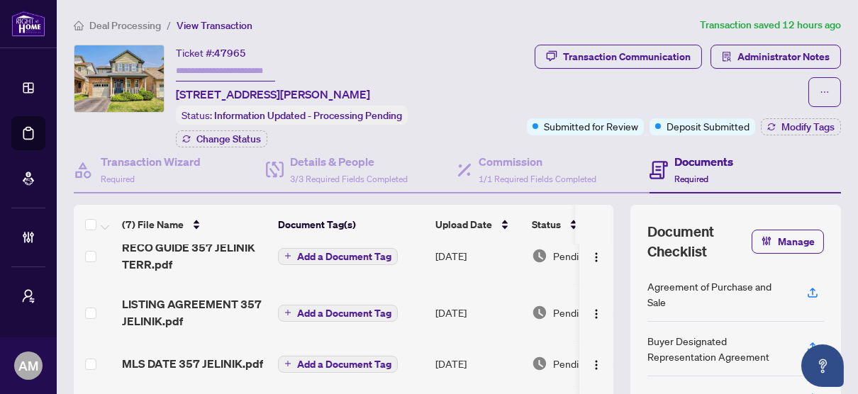
scroll to position [156, 0]
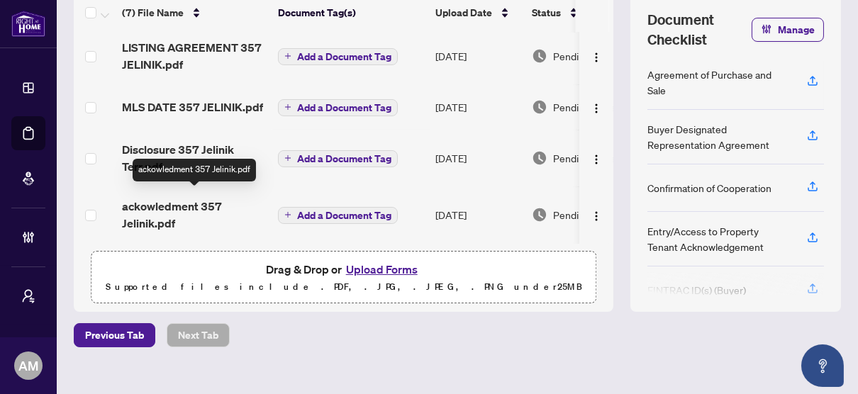
click at [162, 205] on span "ackowledment 357 Jelinik.pdf" at bounding box center [194, 215] width 145 height 34
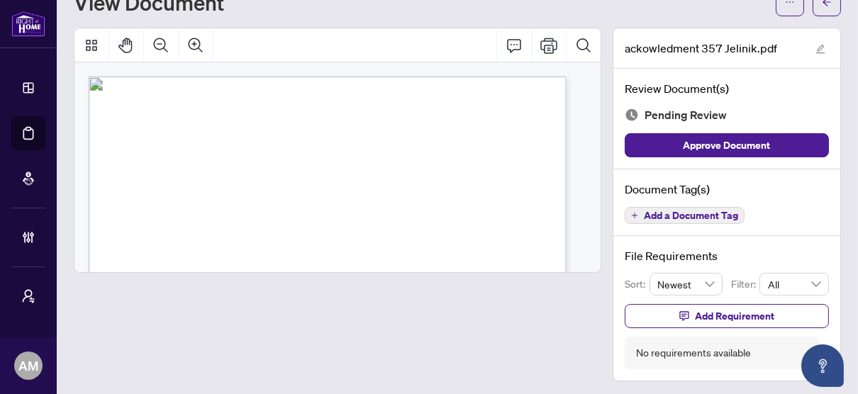
drag, startPoint x: 413, startPoint y: 304, endPoint x: 445, endPoint y: 243, distance: 68.8
click at [413, 304] on div at bounding box center [338, 205] width 528 height 354
click at [813, 2] on button "button" at bounding box center [827, 2] width 28 height 28
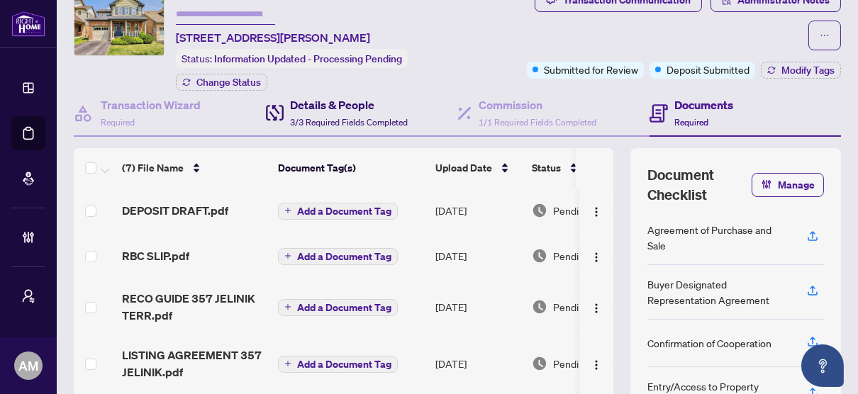
click at [357, 99] on h4 "Details & People" at bounding box center [350, 104] width 118 height 17
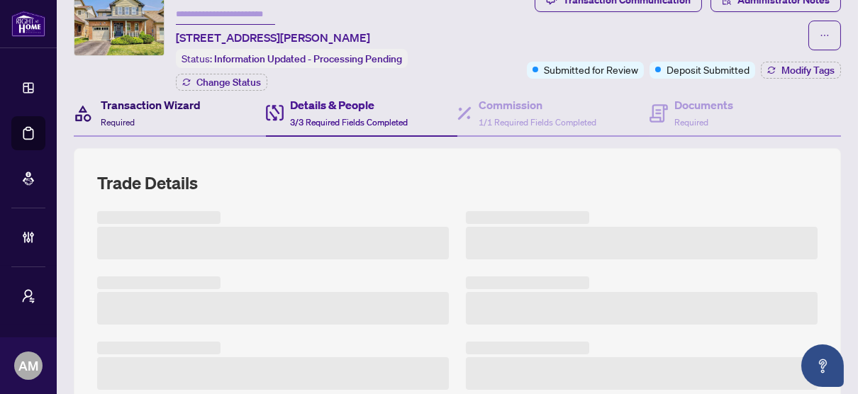
click at [121, 117] on span "Required" at bounding box center [118, 122] width 34 height 11
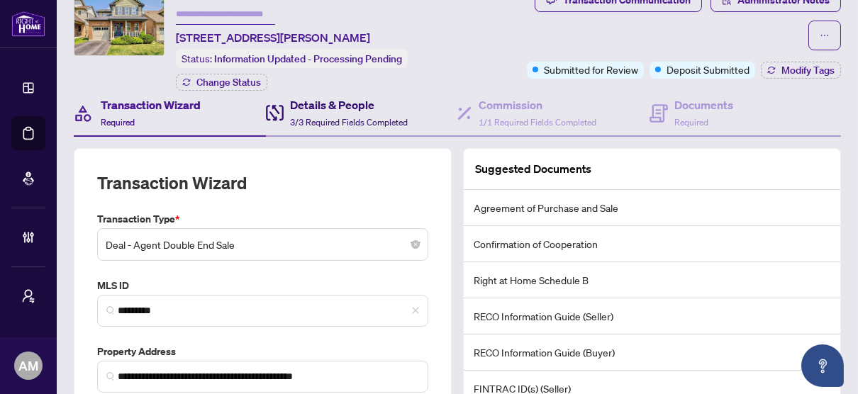
click at [335, 117] on span "3/3 Required Fields Completed" at bounding box center [350, 122] width 118 height 11
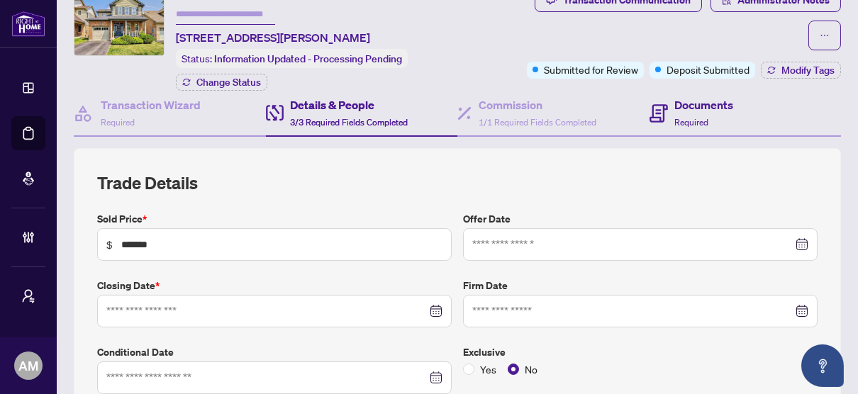
type input "**********"
click at [675, 104] on h4 "Documents" at bounding box center [704, 104] width 59 height 17
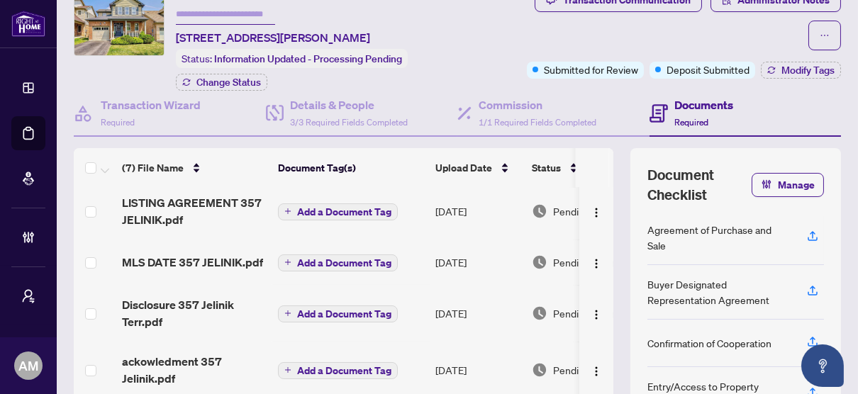
scroll to position [156, 0]
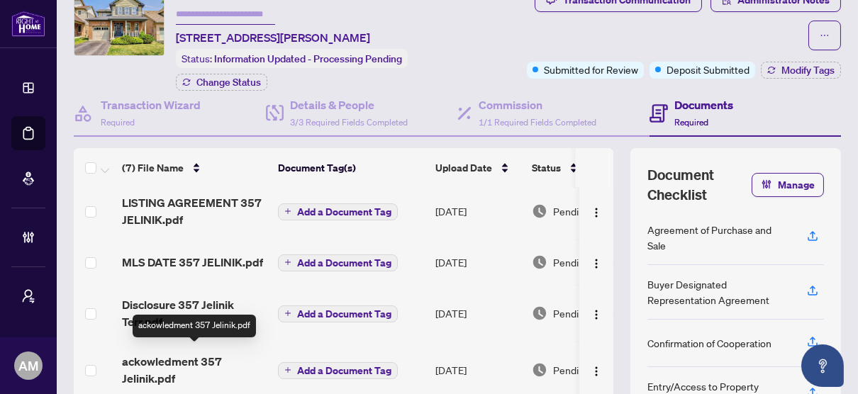
click at [152, 356] on span "ackowledment 357 Jelinik.pdf" at bounding box center [194, 370] width 145 height 34
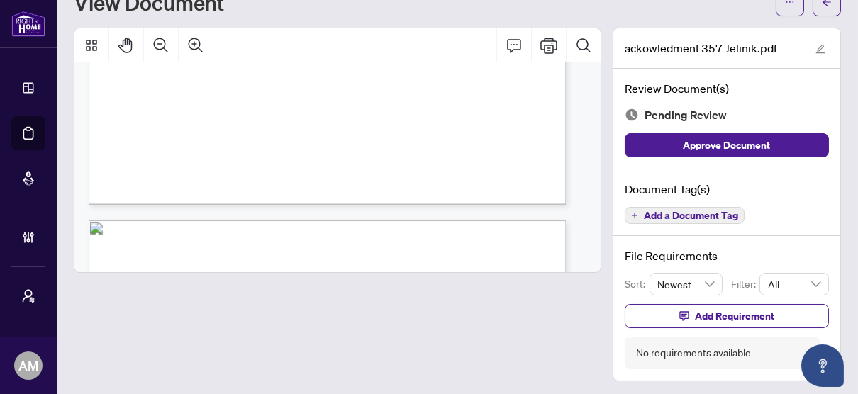
scroll to position [2908, 0]
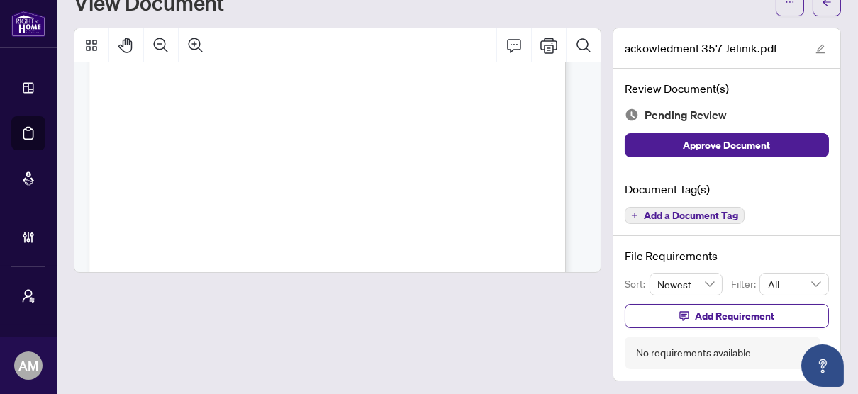
drag, startPoint x: 116, startPoint y: 142, endPoint x: 543, endPoint y: 187, distance: 429.4
click at [543, 187] on div "Form 100 Revised 2024 Page 5 of 7 The trademarks REALTOR®, REALTORS®, MLS®, Mul…" at bounding box center [352, 44] width 526 height 680
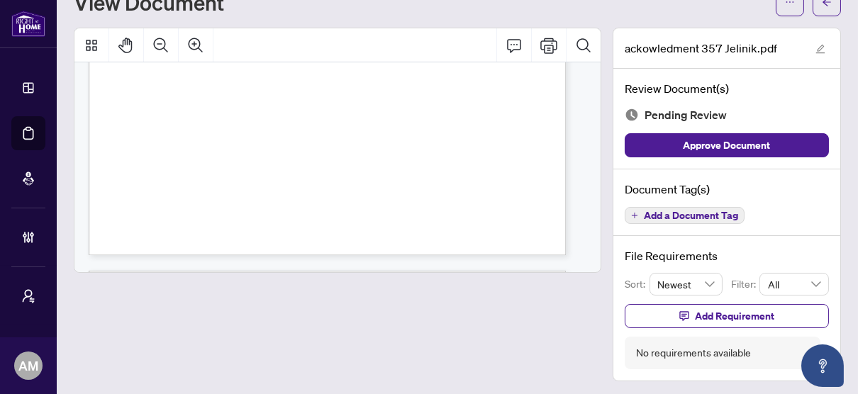
scroll to position [0, 0]
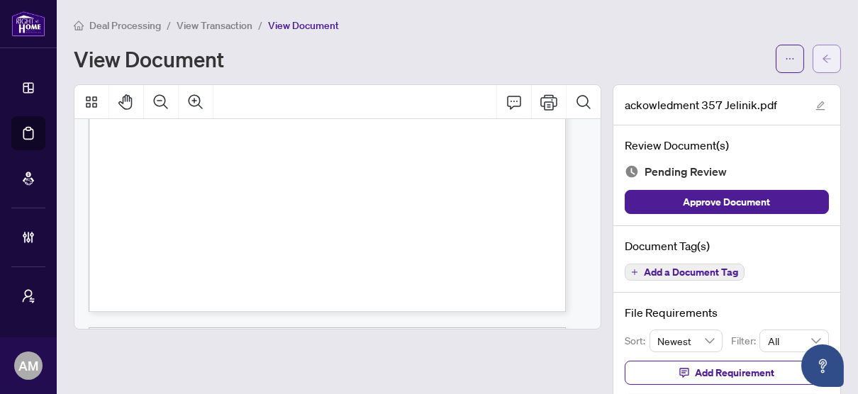
click at [823, 58] on icon "arrow-left" at bounding box center [827, 59] width 9 height 8
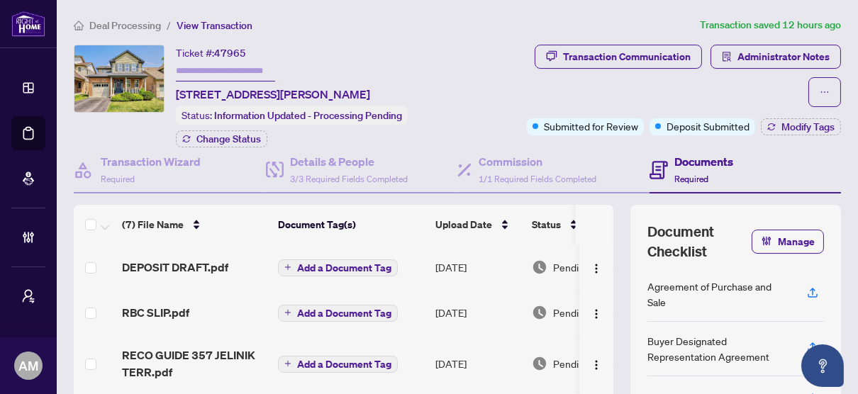
click at [687, 162] on h4 "Documents" at bounding box center [704, 161] width 59 height 17
click at [694, 164] on h4 "Documents" at bounding box center [704, 161] width 59 height 17
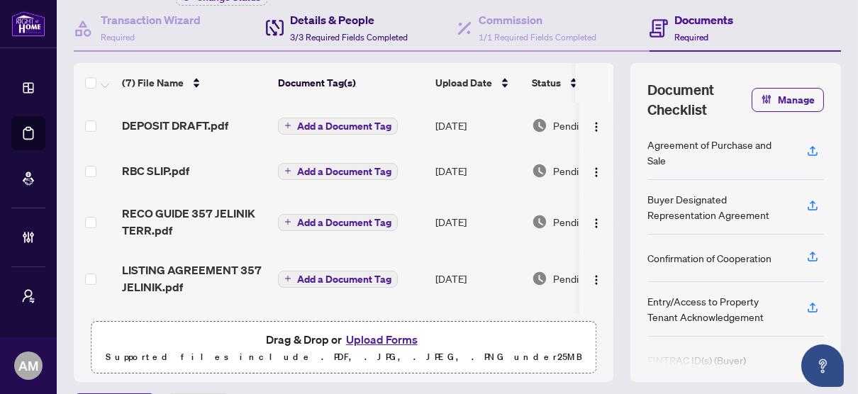
click at [323, 14] on h4 "Details & People" at bounding box center [350, 19] width 118 height 17
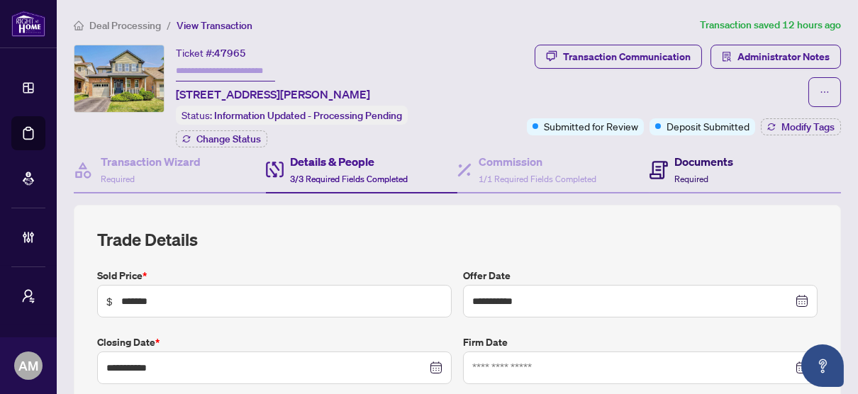
click at [706, 170] on div "Documents Required" at bounding box center [704, 169] width 59 height 33
